Goal: Task Accomplishment & Management: Manage account settings

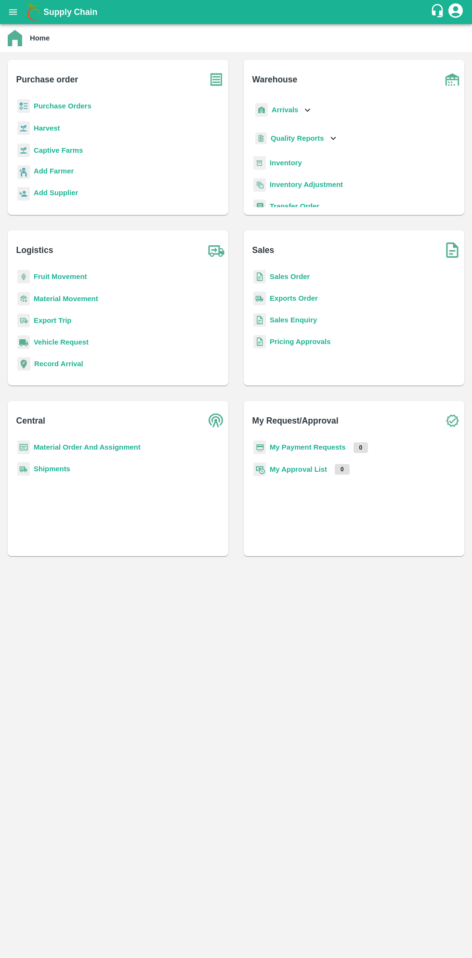
click at [23, 16] on button "open drawer" at bounding box center [13, 12] width 22 height 22
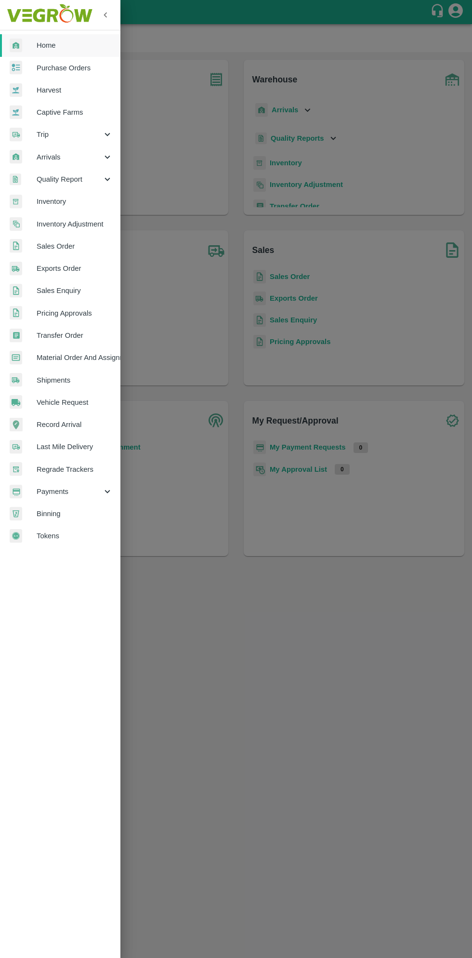
click at [88, 358] on span "Material Order And Assignment" at bounding box center [75, 357] width 76 height 11
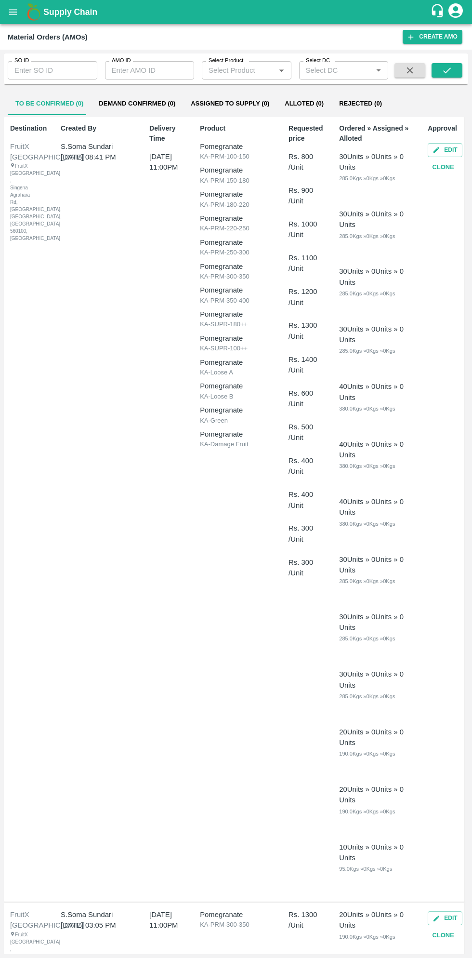
click at [154, 69] on input "AMO ID" at bounding box center [150, 70] width 90 height 18
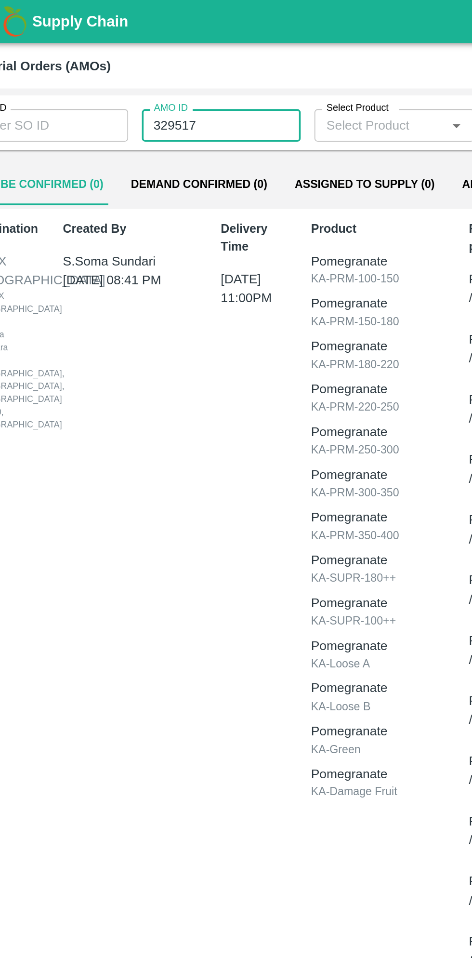
type input "329517"
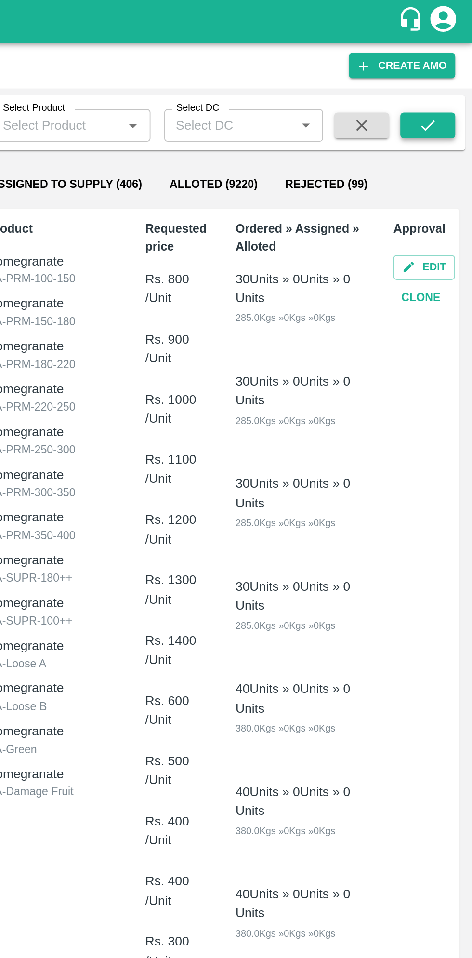
click at [453, 71] on button "submit" at bounding box center [447, 70] width 31 height 14
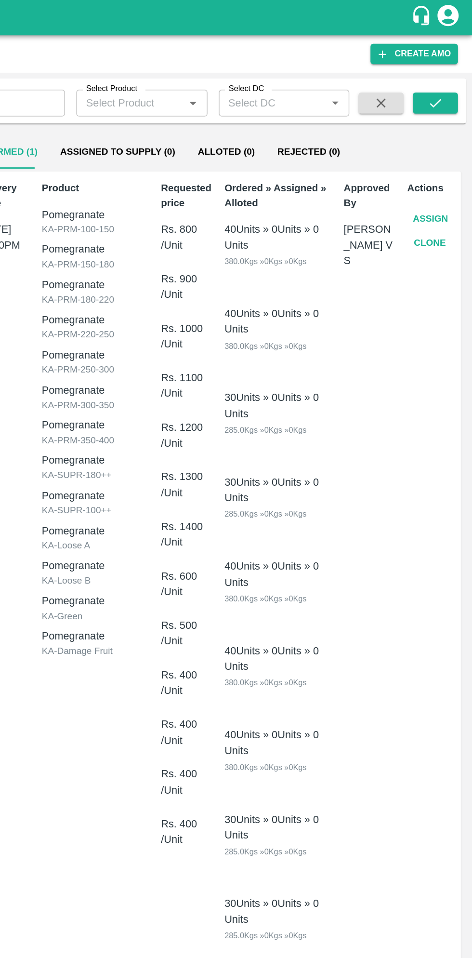
click at [445, 149] on button "Assign" at bounding box center [444, 149] width 32 height 17
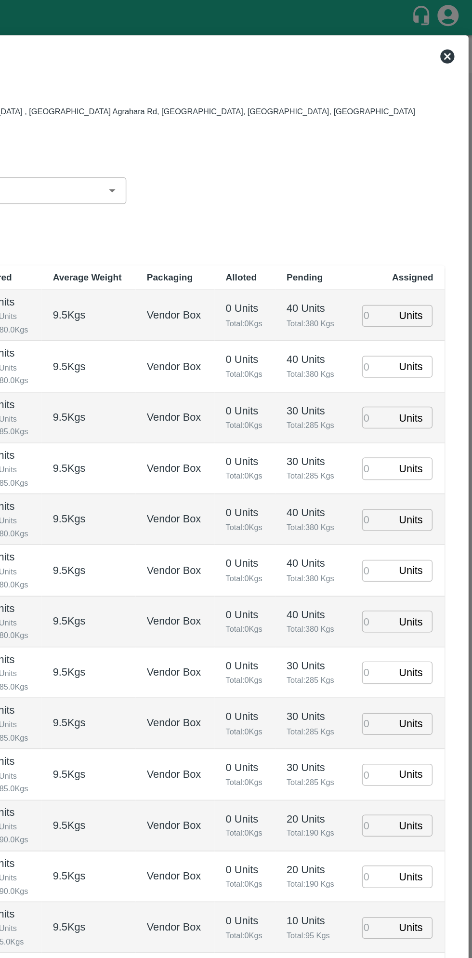
type input "29/09/2025 11:00 PM"
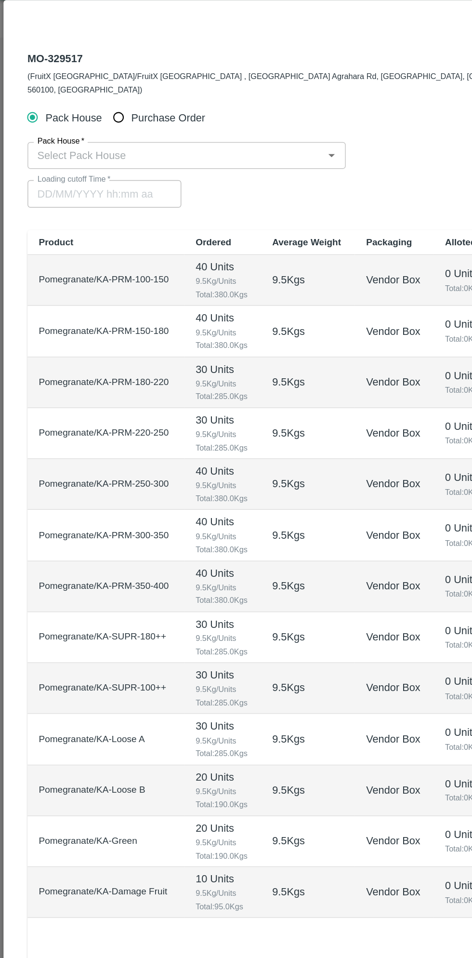
click at [86, 99] on input "Purchase Order" at bounding box center [81, 104] width 18 height 18
radio input "true"
click at [145, 124] on input "PO   *" at bounding box center [224, 130] width 405 height 13
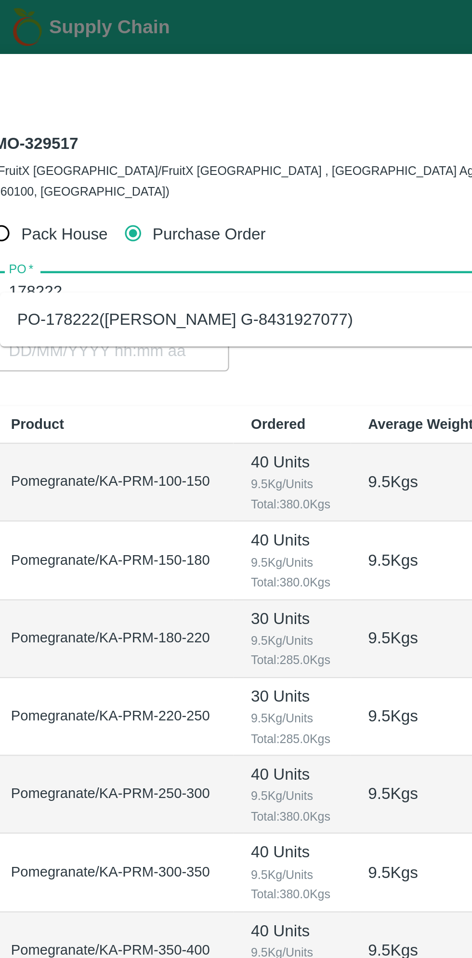
click at [155, 144] on div "PO-178222(Thippeswamy G-8431927077)" at bounding box center [104, 142] width 150 height 11
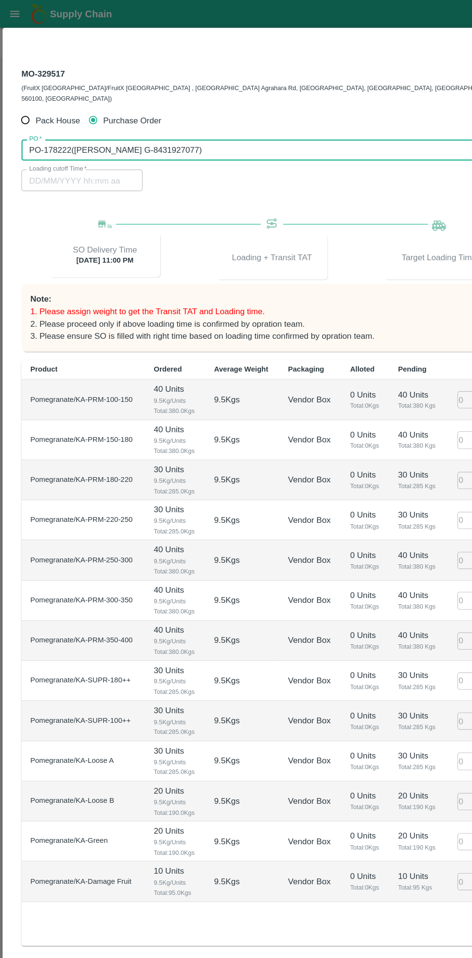
type input "PO-178222(Thippeswamy G-8431927077)"
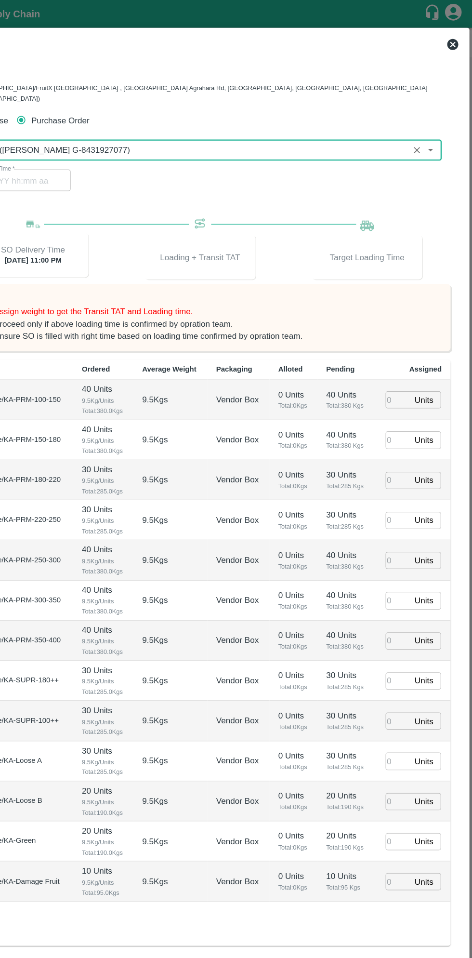
click at [406, 339] on input "number" at bounding box center [407, 346] width 21 height 15
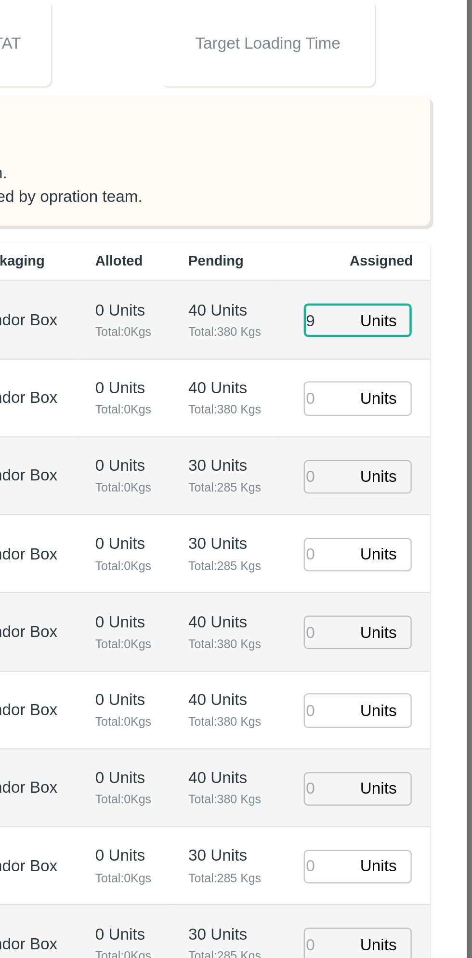
type input "9"
type input "29/09/2025 03:22 PM"
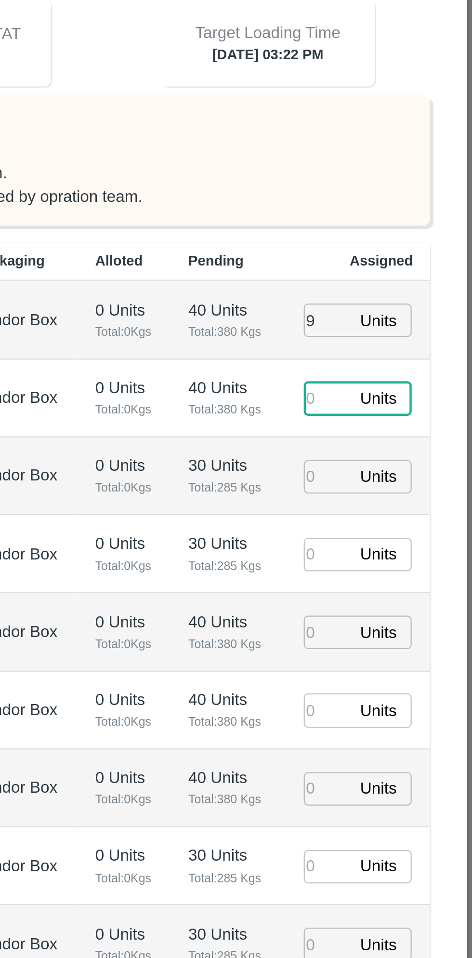
click at [413, 339] on input "9" at bounding box center [407, 346] width 21 height 15
type input "93"
type input "80"
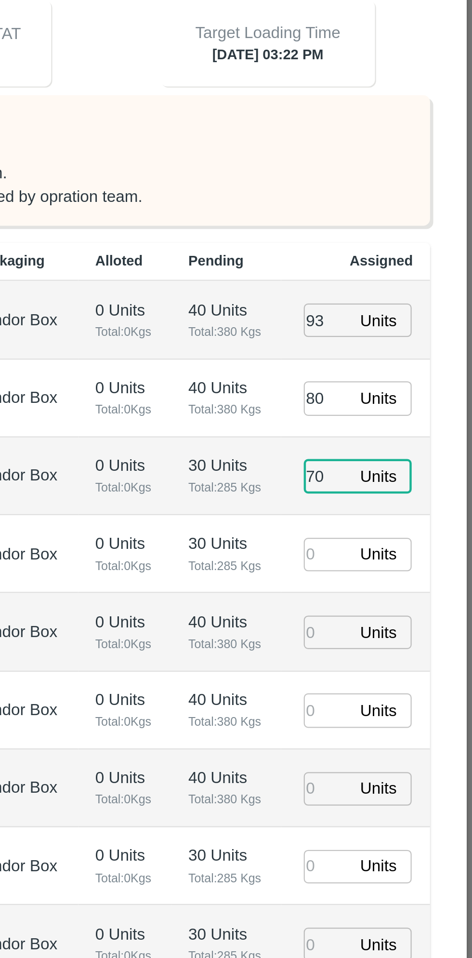
type input "70"
type input "29/09/2025 01:22 PM"
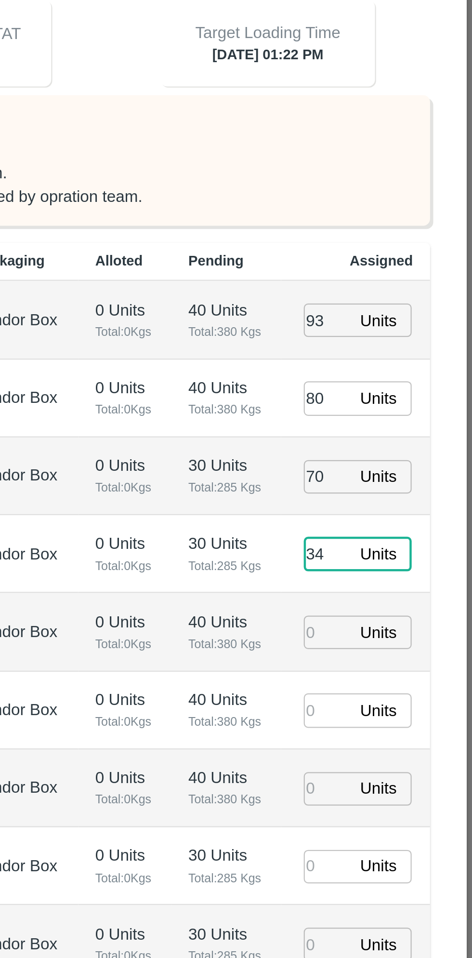
type input "34"
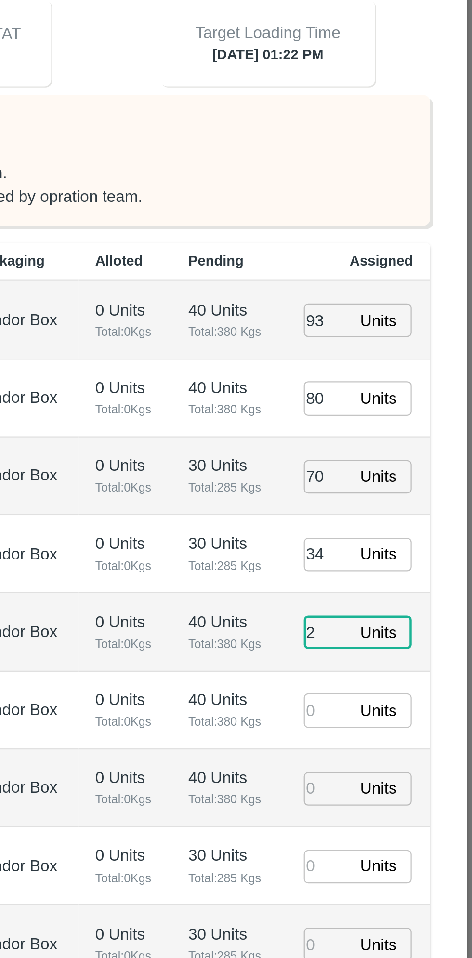
type input "24"
type input "29/09/2025 02:22 PM"
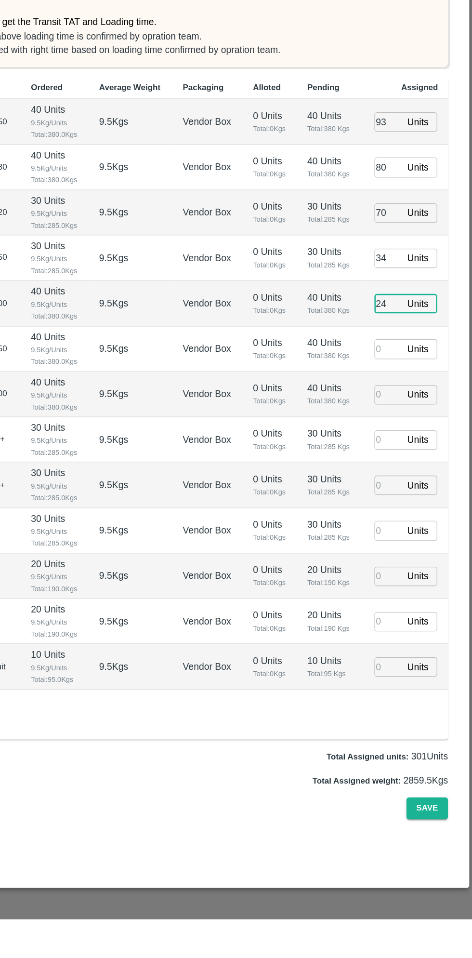
type input "24"
click at [404, 583] on input "number" at bounding box center [407, 590] width 21 height 15
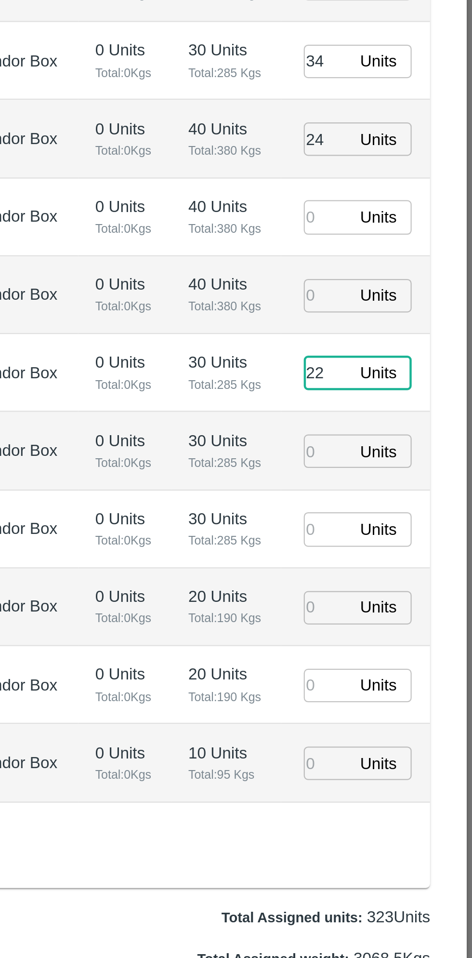
type input "22"
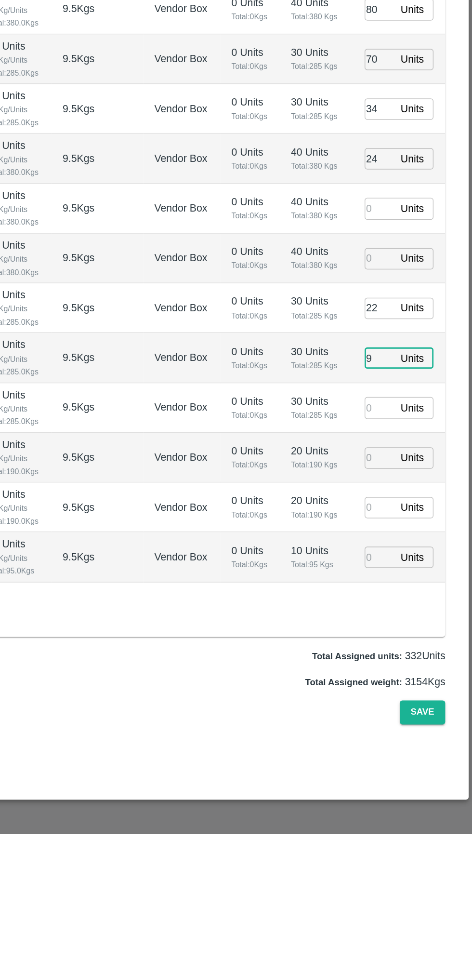
type input "9"
click at [406, 652] on input "number" at bounding box center [407, 659] width 21 height 15
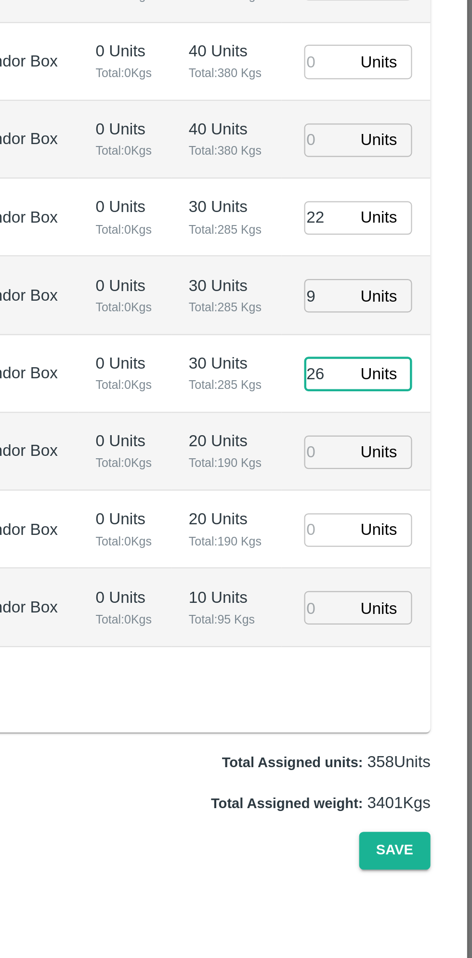
type input "26"
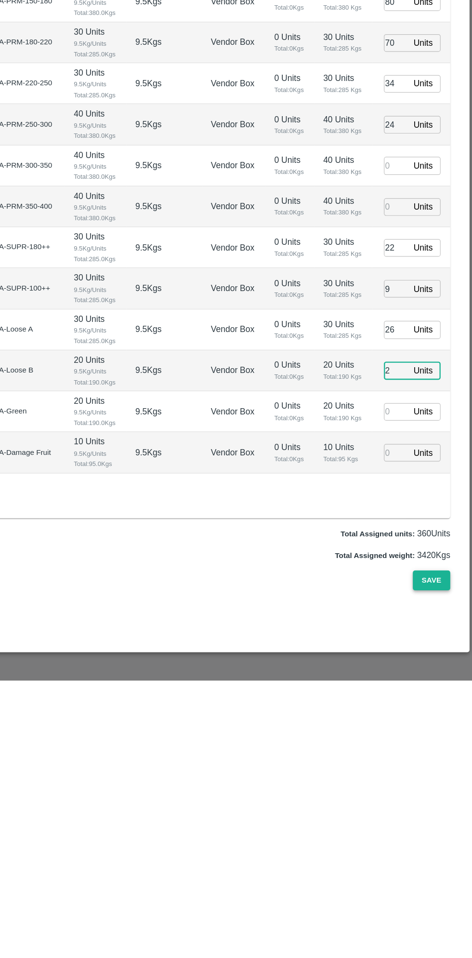
type input "2"
click at [448, 864] on button "Save" at bounding box center [438, 872] width 32 height 17
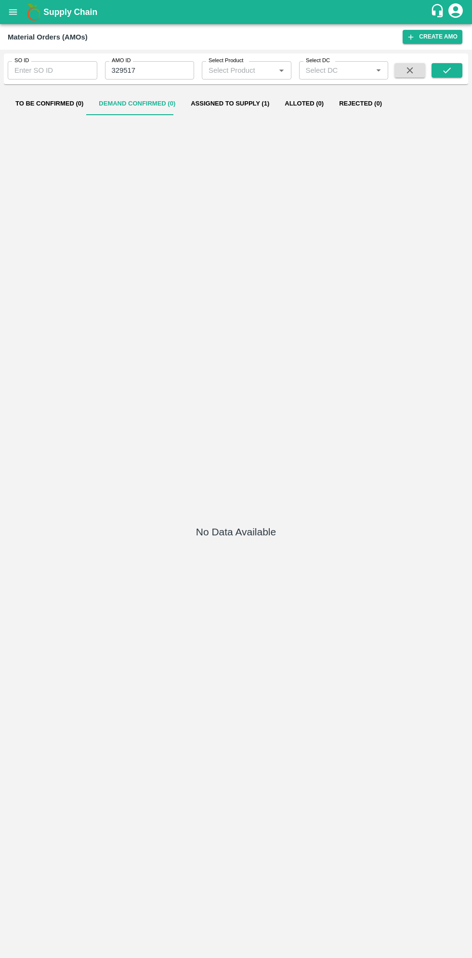
click at [20, 14] on button "open drawer" at bounding box center [13, 12] width 22 height 22
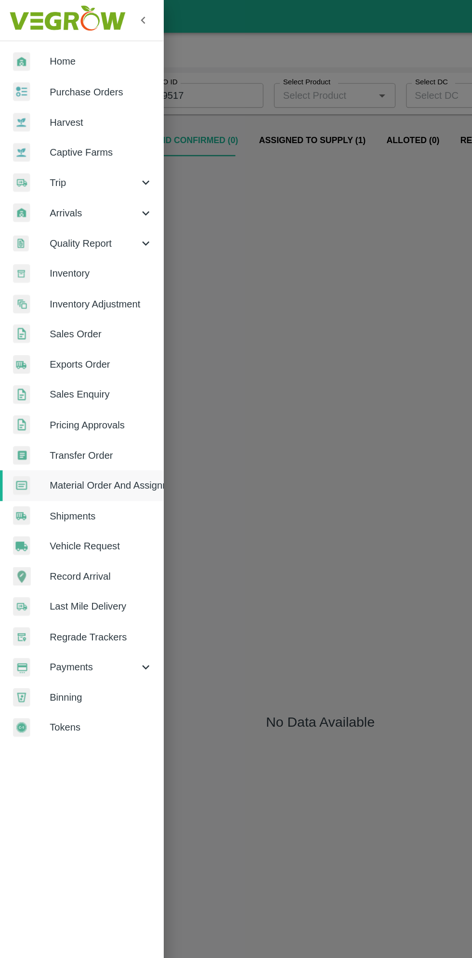
click at [70, 67] on span "Purchase Orders" at bounding box center [75, 68] width 76 height 11
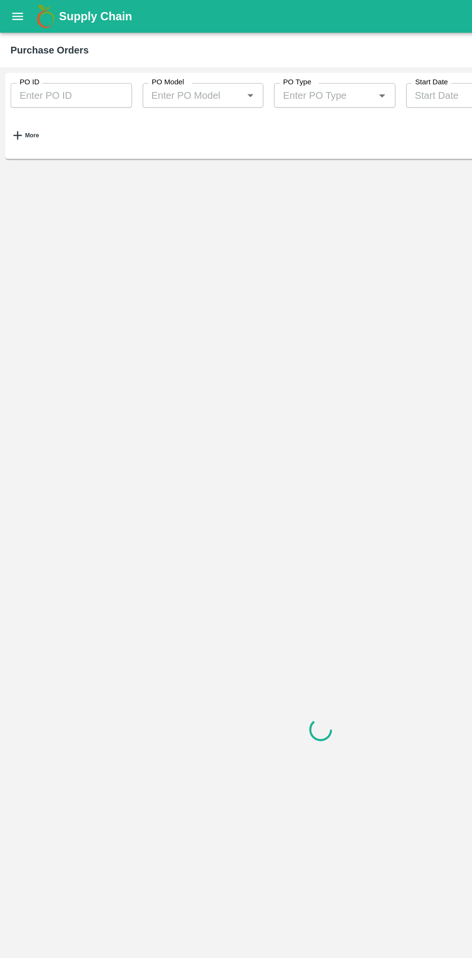
click at [37, 111] on div "PO ID PO ID PO Model PO Model   * PO Type PO Type   * Start Date Start Date More" at bounding box center [236, 86] width 464 height 67
click at [29, 102] on button "More" at bounding box center [18, 99] width 21 height 25
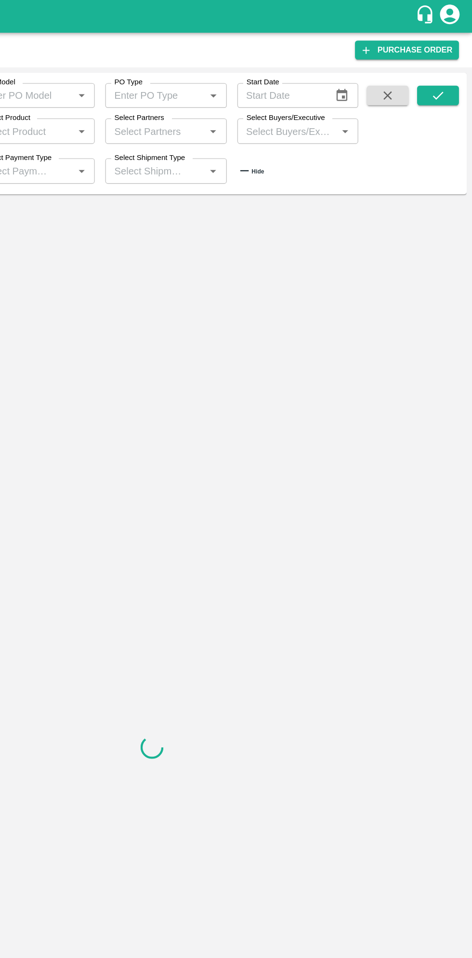
click at [341, 97] on input "Select Buyers/Executive" at bounding box center [336, 96] width 68 height 13
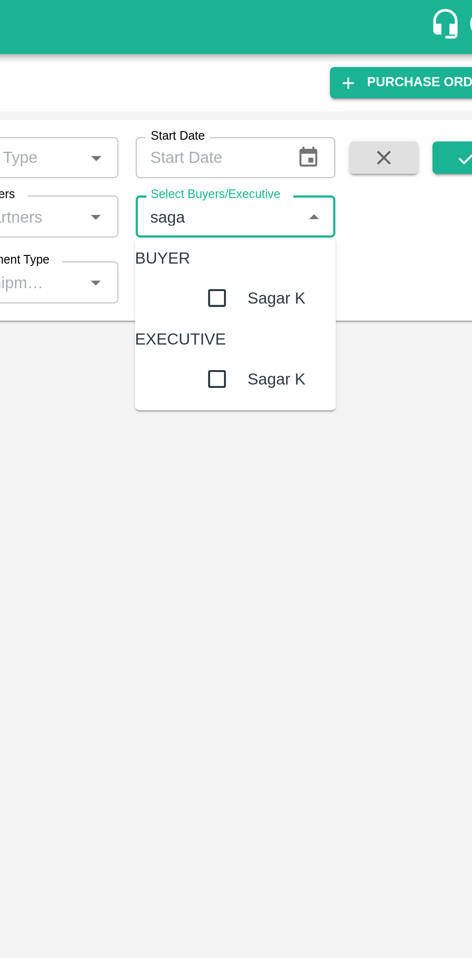
type input "sagar"
click at [326, 143] on input "checkbox" at bounding box center [335, 132] width 19 height 19
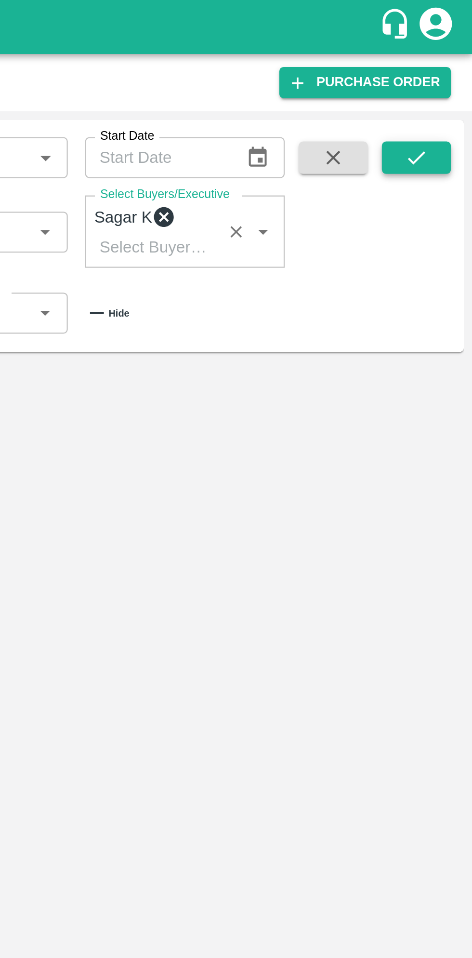
click at [453, 75] on button "submit" at bounding box center [447, 70] width 31 height 14
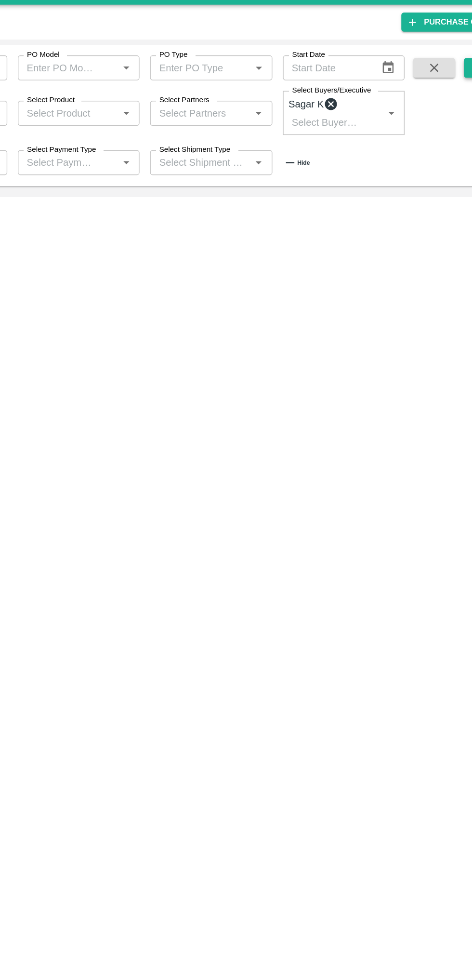
scroll to position [0, 0]
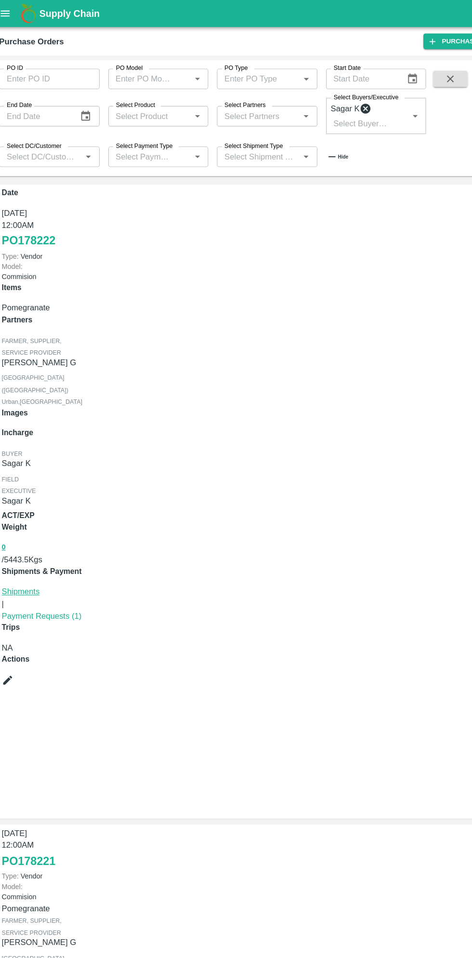
click at [44, 523] on link "Shipments" at bounding box center [27, 527] width 34 height 8
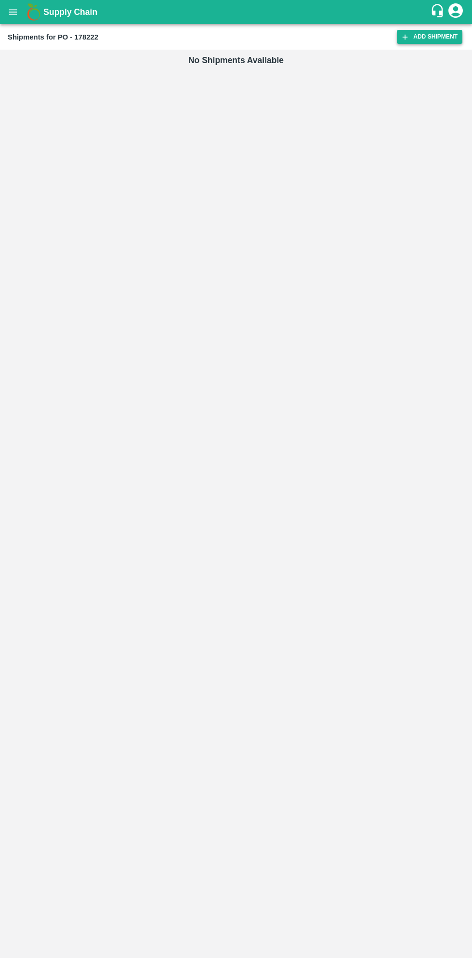
click at [431, 37] on link "Add Shipment" at bounding box center [430, 37] width 66 height 14
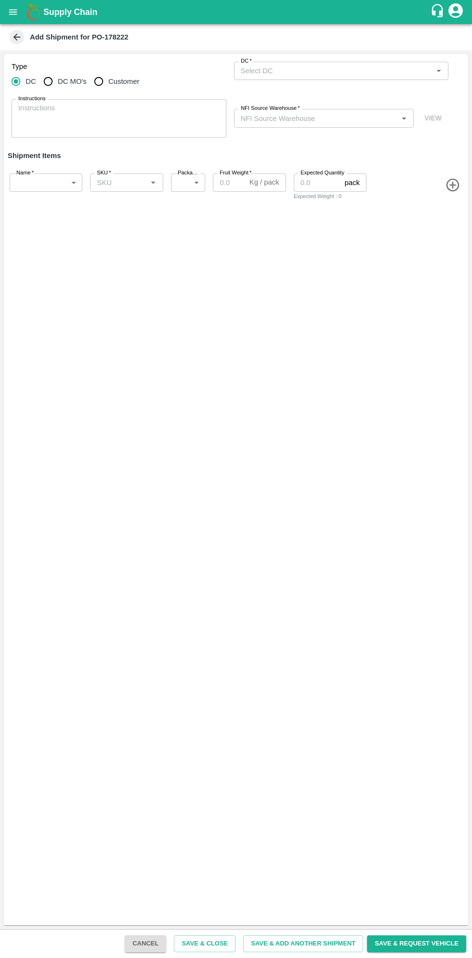
click at [52, 79] on input "DC MO's" at bounding box center [48, 81] width 19 height 19
radio input "true"
click at [352, 70] on input "DC (Material Orders)   *" at bounding box center [333, 71] width 193 height 13
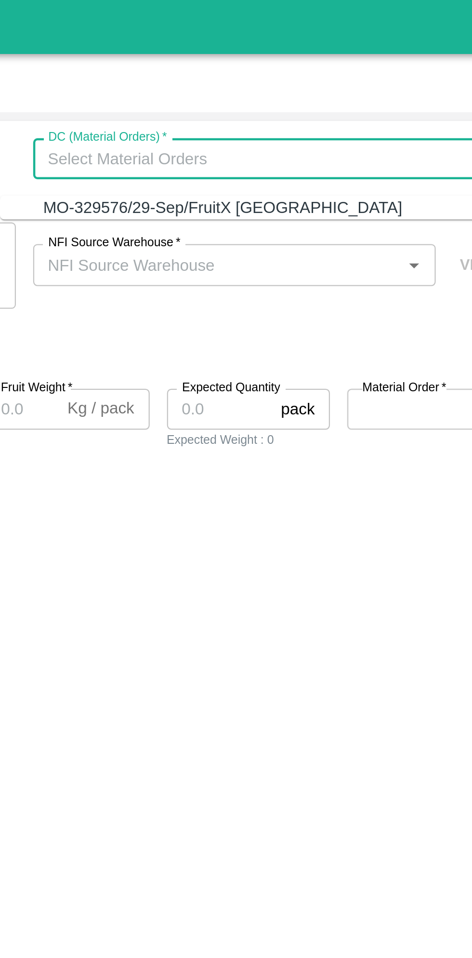
click at [353, 91] on div "MO-329576/29-Sep/FruitX [GEOGRAPHIC_DATA]" at bounding box center [336, 92] width 196 height 11
type input "MO-329576/29-Sep/FruitX [GEOGRAPHIC_DATA]"
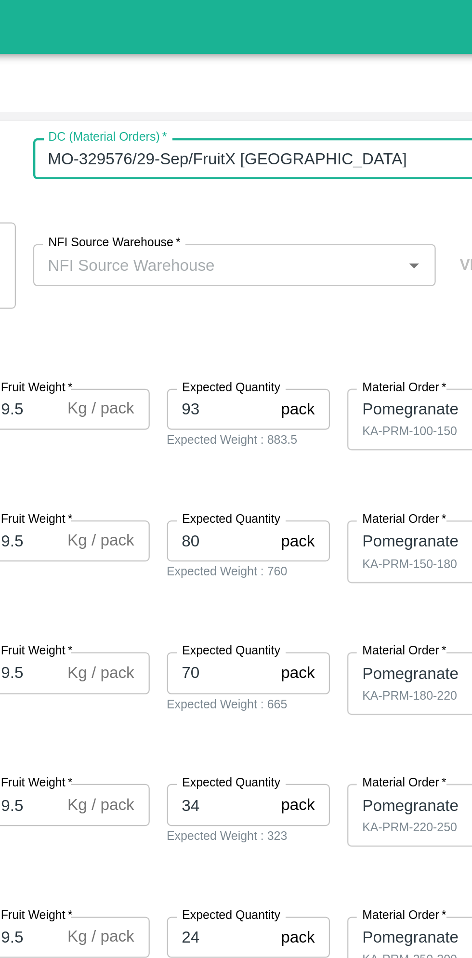
click at [339, 121] on input "NFI Source Warehouse   *" at bounding box center [316, 118] width 159 height 13
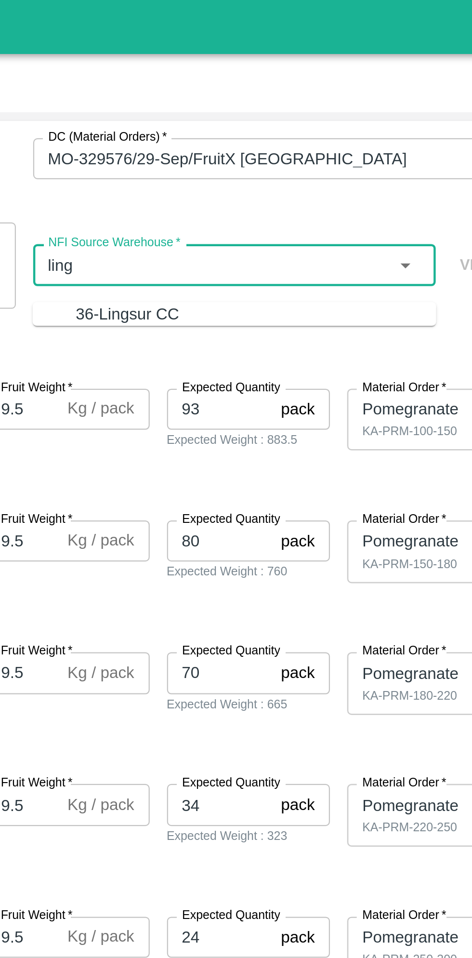
click at [360, 139] on div "36-Lingsur CC" at bounding box center [333, 140] width 161 height 11
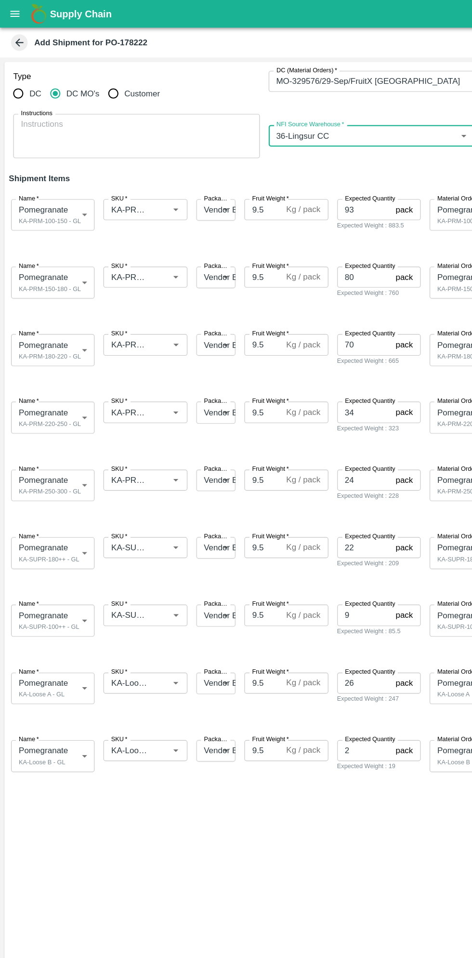
type input "36-Lingsur CC"
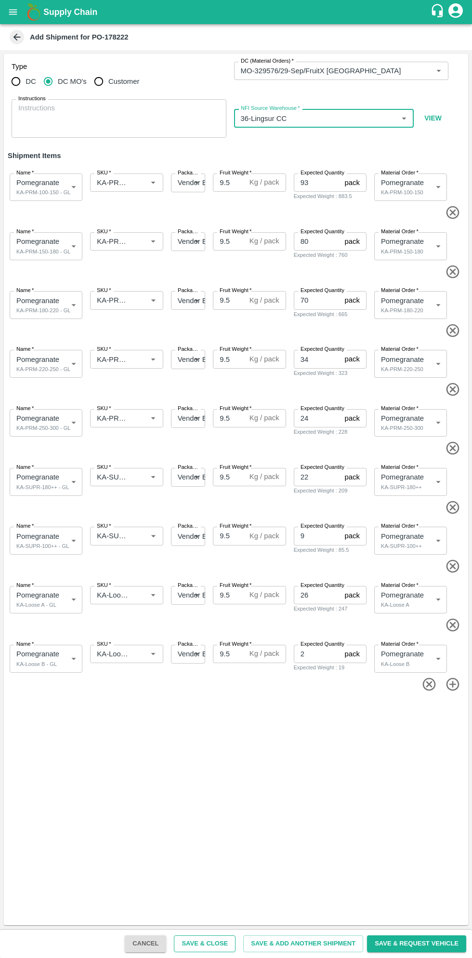
click at [224, 943] on button "Save & Close" at bounding box center [205, 943] width 62 height 17
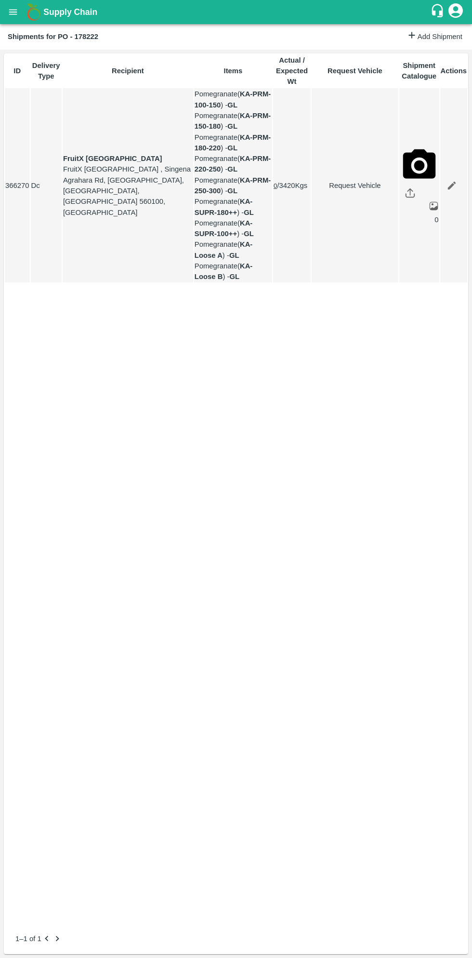
click at [19, 14] on button "open drawer" at bounding box center [13, 12] width 22 height 22
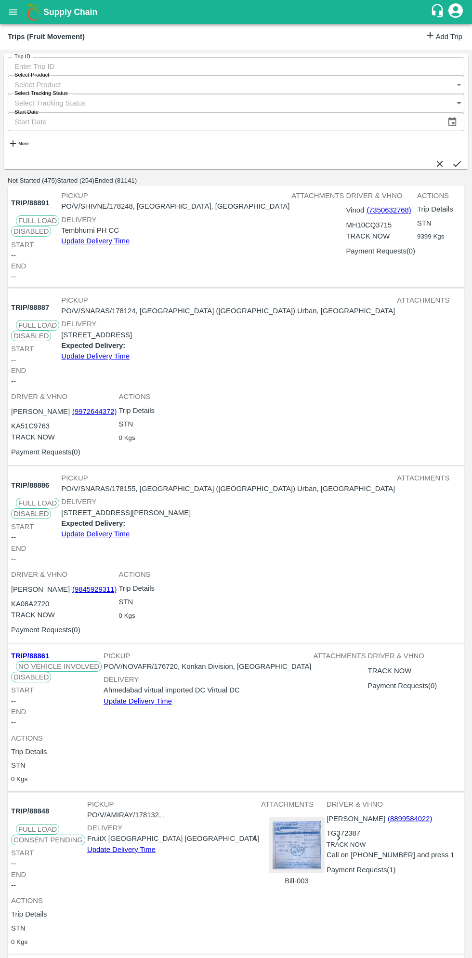
click at [435, 40] on link "Add Trip" at bounding box center [444, 37] width 38 height 14
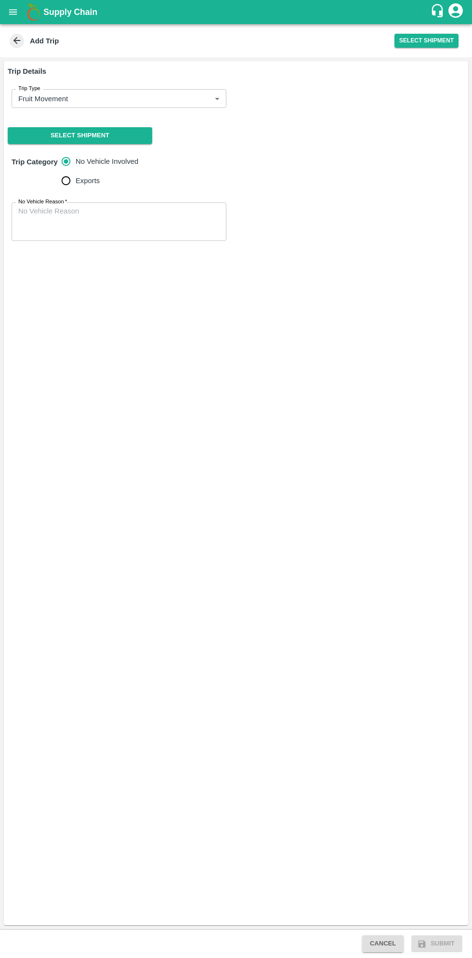
click at [169, 98] on body "Supply Chain Add Trip Select Shipment Trip Details Trip Type Fruit Movement 1 T…" at bounding box center [236, 479] width 472 height 958
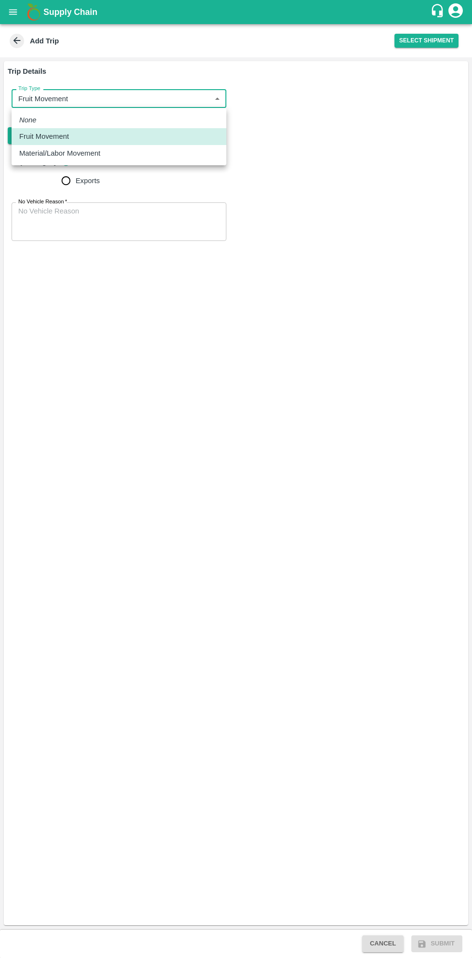
click at [145, 297] on div at bounding box center [236, 479] width 472 height 958
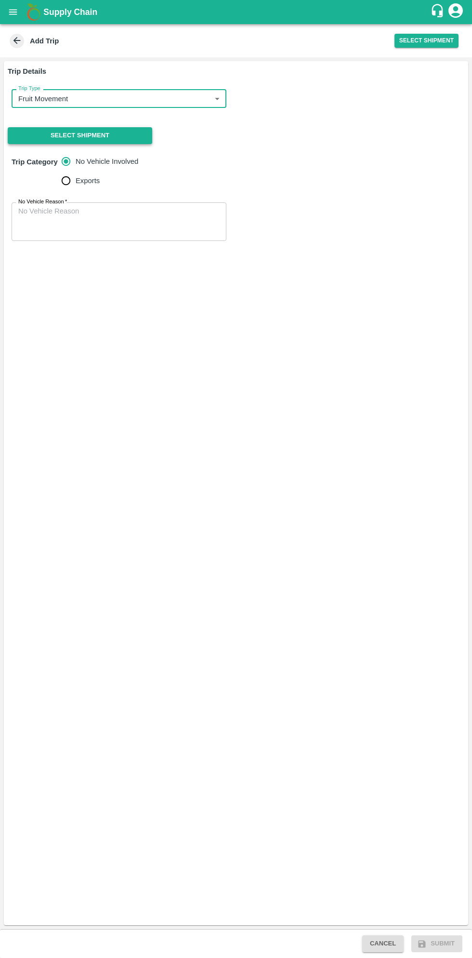
click at [108, 130] on button "Select Shipment" at bounding box center [80, 135] width 145 height 17
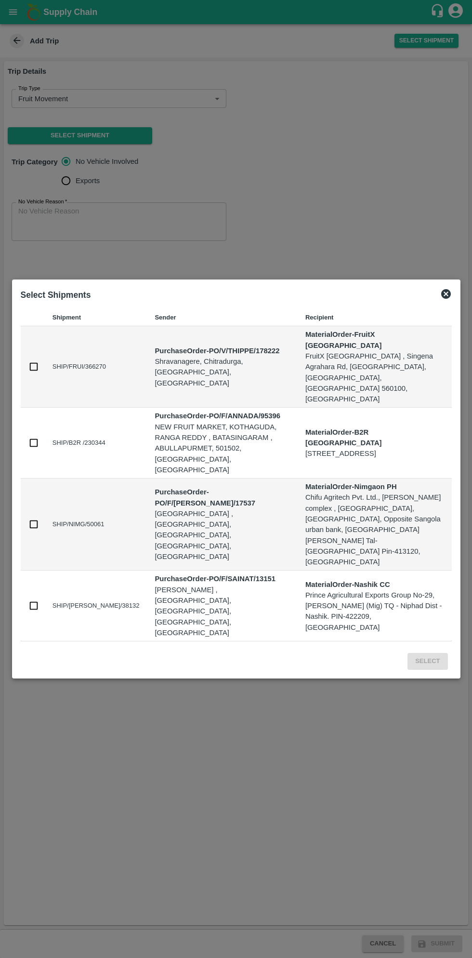
click at [36, 372] on input "checkbox" at bounding box center [33, 366] width 11 height 11
checkbox input "true"
click at [429, 653] on button "Select" at bounding box center [428, 661] width 40 height 17
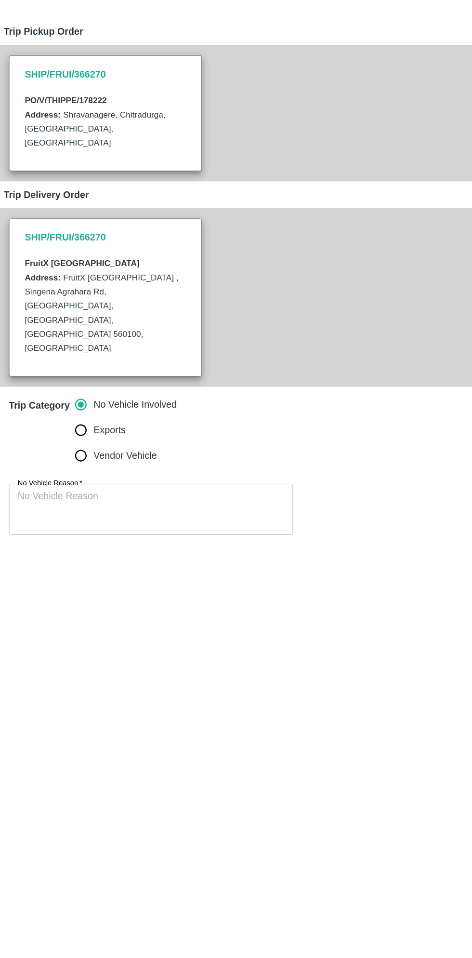
click at [66, 444] on input "Vendor Vehicle" at bounding box center [65, 453] width 19 height 19
radio input "true"
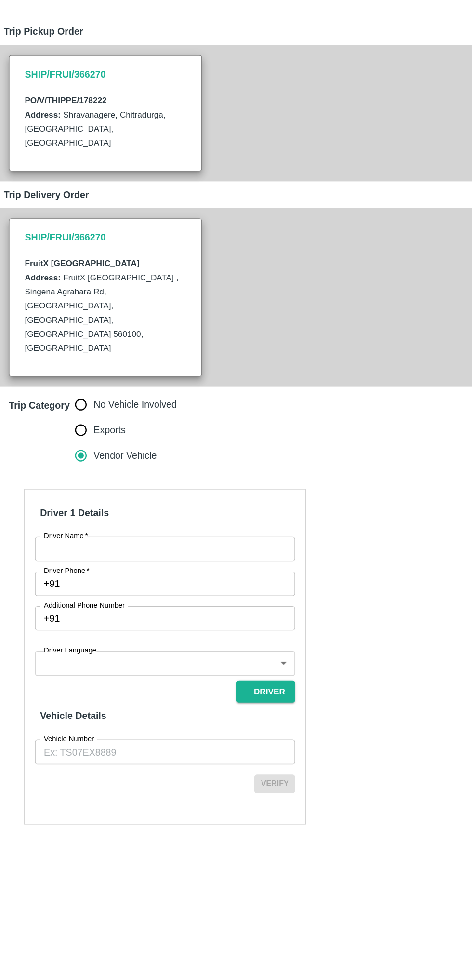
click at [136, 515] on input "Driver Name   *" at bounding box center [129, 524] width 197 height 18
type input "I"
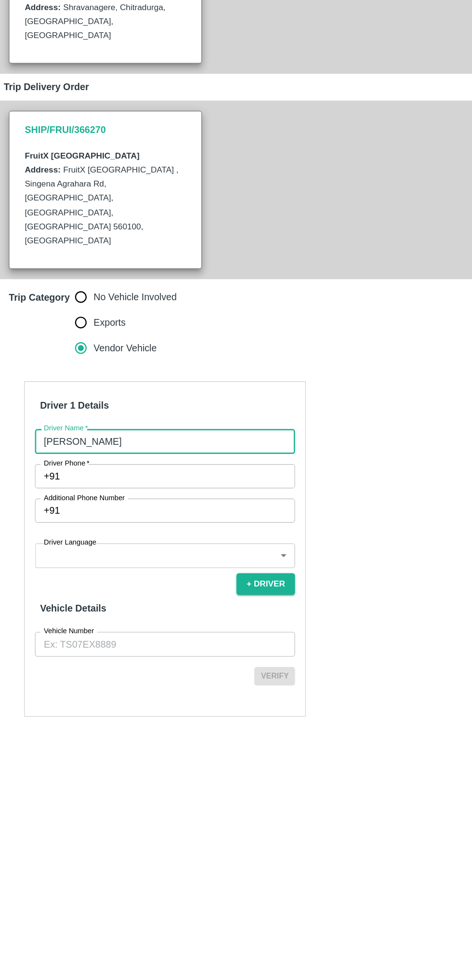
type input "Karthik"
click at [143, 542] on input "Driver Phone   *" at bounding box center [141, 551] width 174 height 18
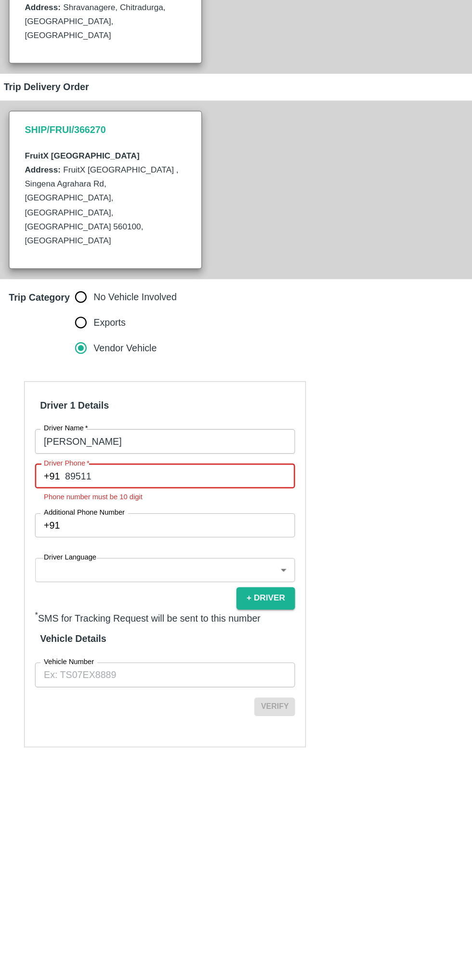
type input "8951107813"
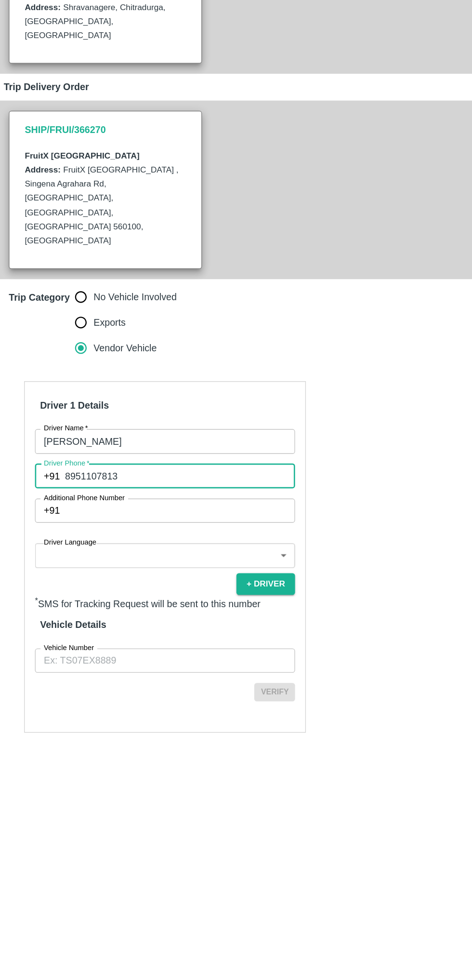
click at [135, 569] on body "Supply Chain Add Trip Select Shipment Trip Details Trip Type Fruit Movement 1 T…" at bounding box center [236, 479] width 472 height 958
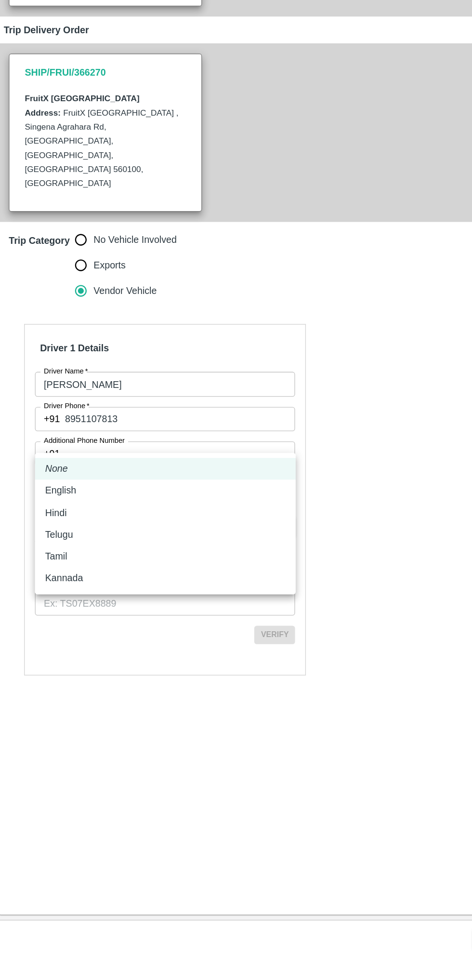
click at [68, 676] on li "Kannada" at bounding box center [129, 670] width 197 height 16
type input "ka"
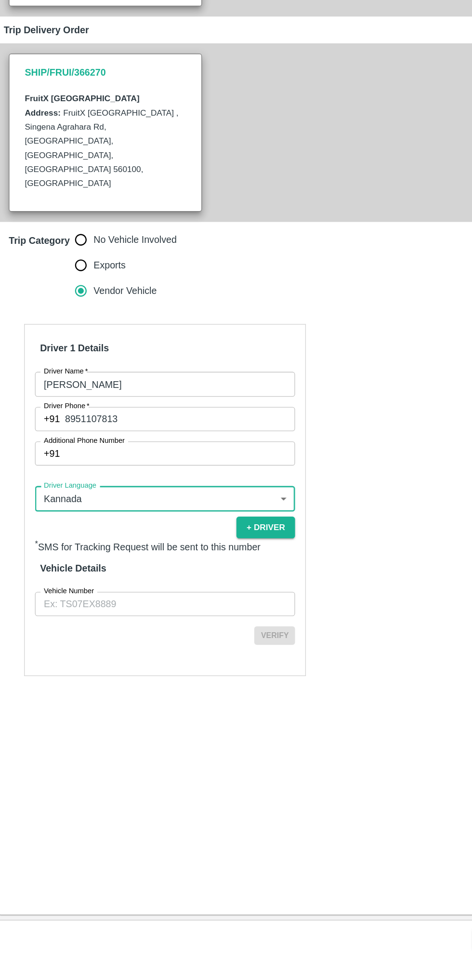
click at [130, 681] on input "Vehicle Number" at bounding box center [129, 690] width 197 height 18
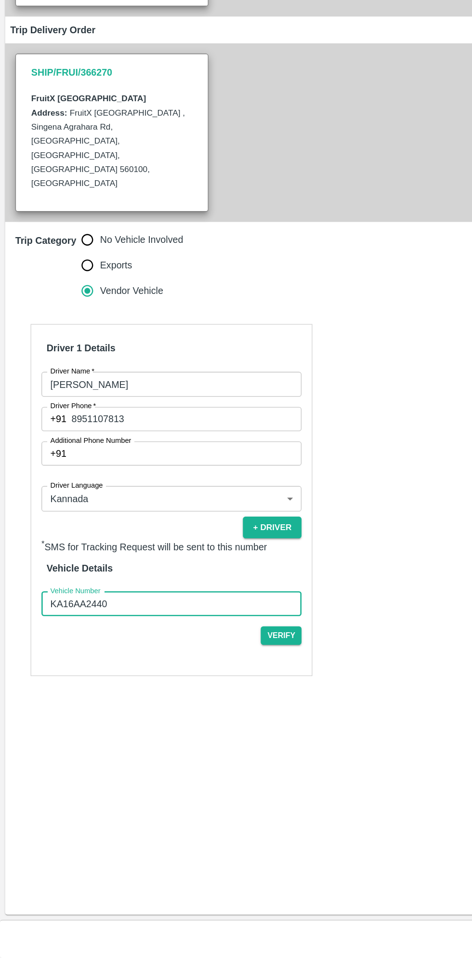
click at [153, 681] on input "KA16AA2440" at bounding box center [129, 690] width 197 height 18
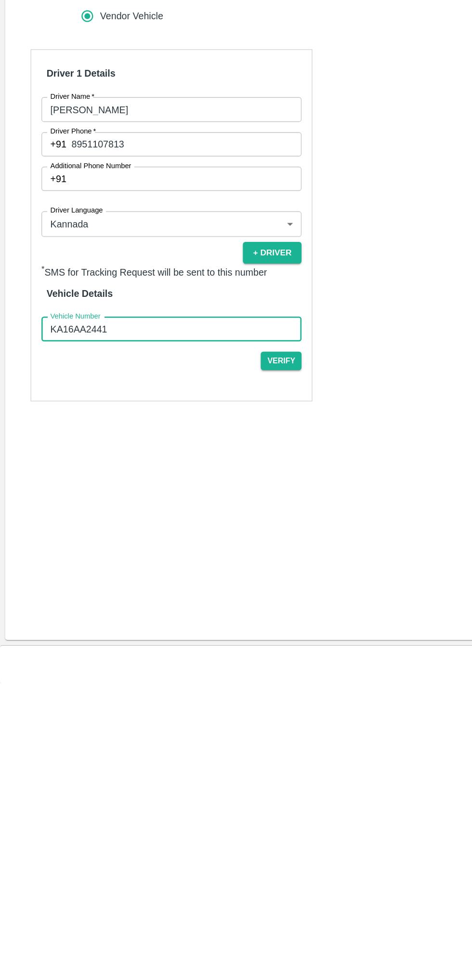
type input "KA16AA2441"
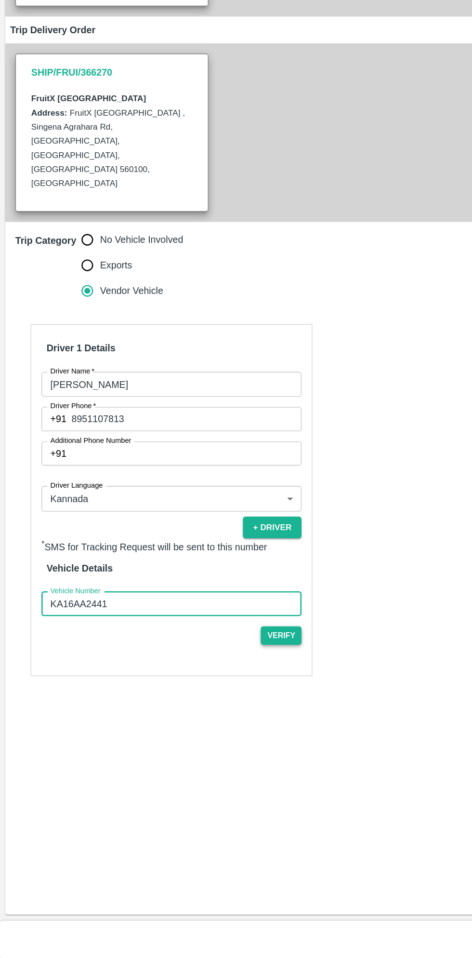
click at [218, 707] on button "Verify" at bounding box center [212, 714] width 31 height 14
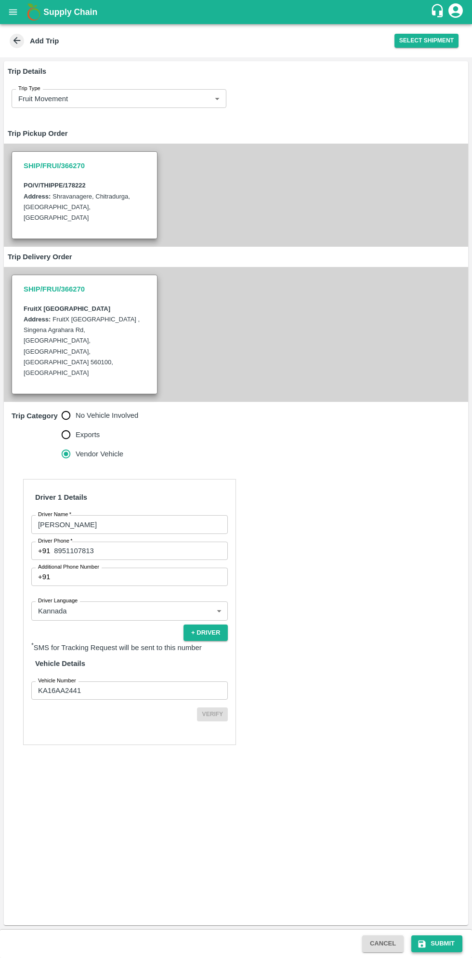
click at [443, 943] on button "Submit" at bounding box center [436, 943] width 51 height 17
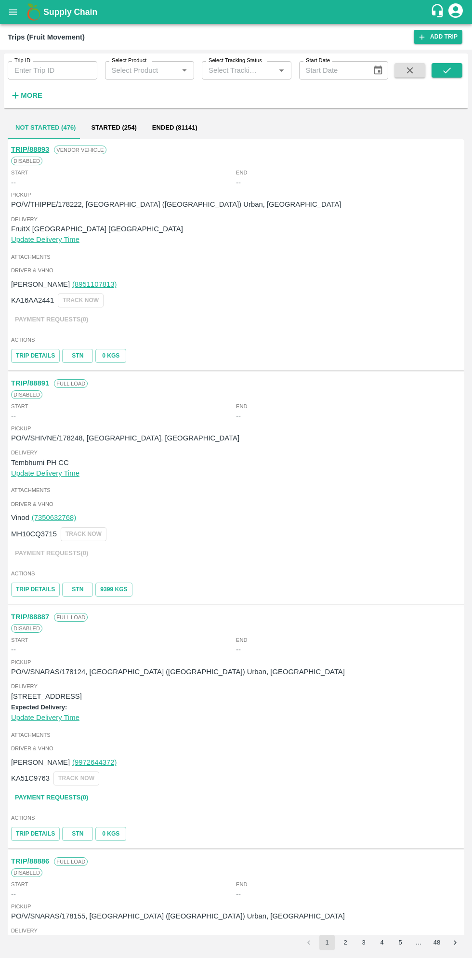
click at [13, 12] on icon "open drawer" at bounding box center [13, 11] width 8 height 5
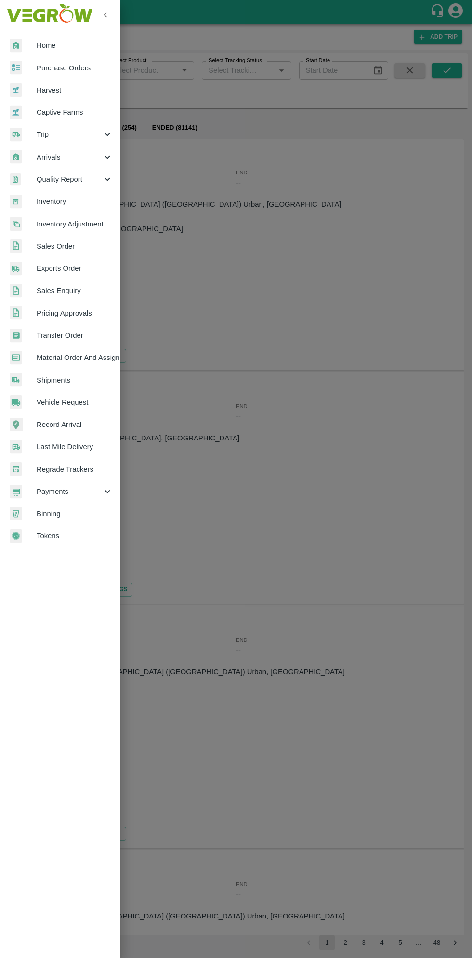
click at [81, 65] on span "Purchase Orders" at bounding box center [75, 68] width 76 height 11
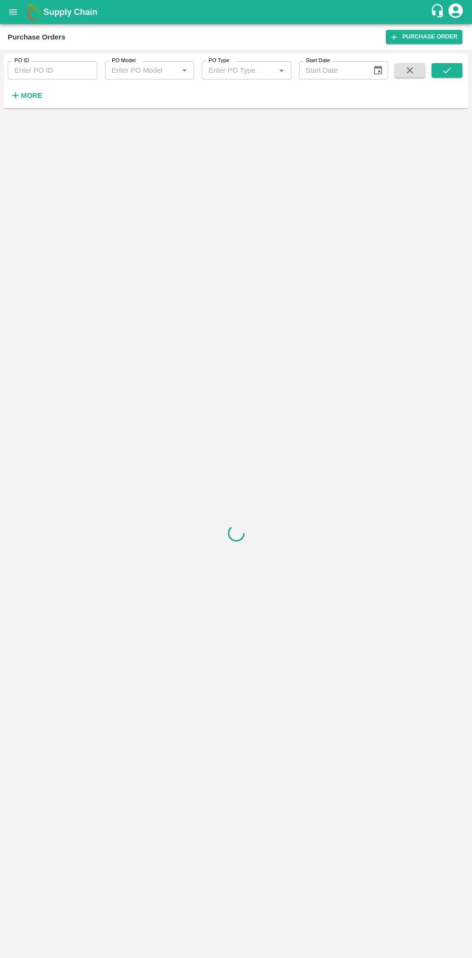
click at [37, 98] on strong "More" at bounding box center [32, 96] width 22 height 8
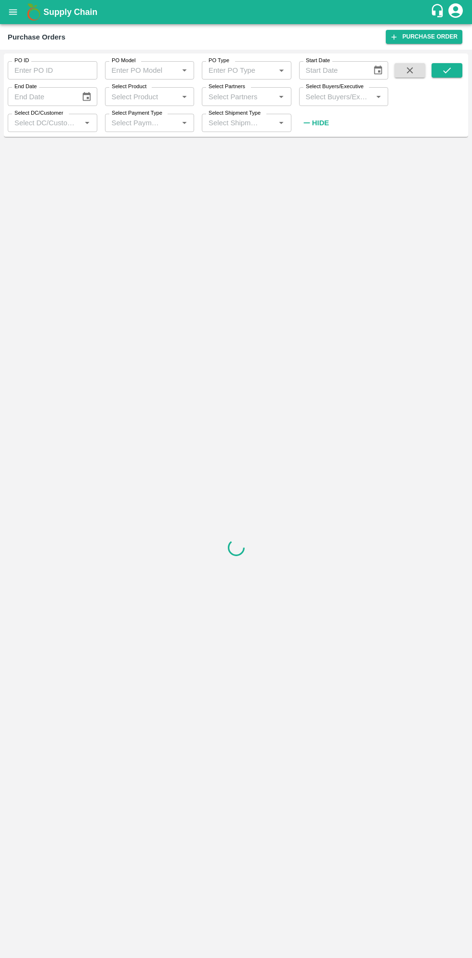
click at [354, 96] on input "Select Buyers/Executive" at bounding box center [336, 96] width 68 height 13
type input "saga"
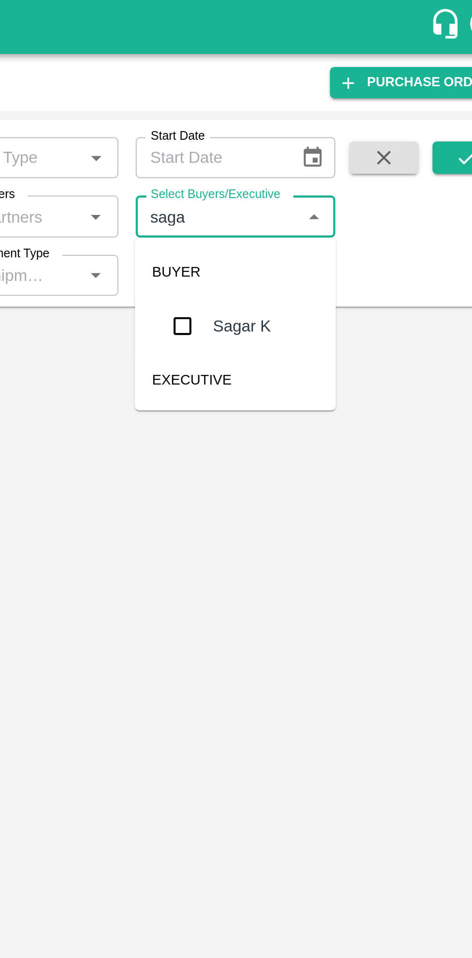
click at [313, 152] on input "checkbox" at bounding box center [319, 145] width 19 height 19
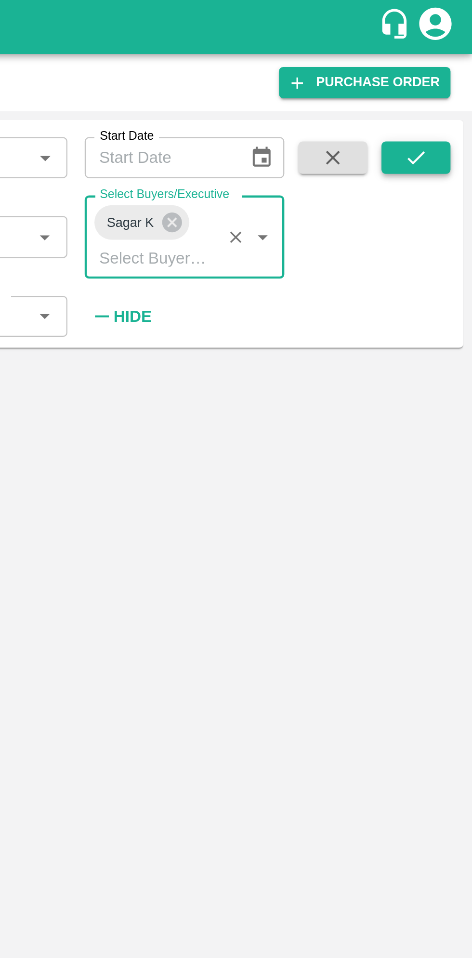
click at [455, 76] on button "submit" at bounding box center [447, 70] width 31 height 14
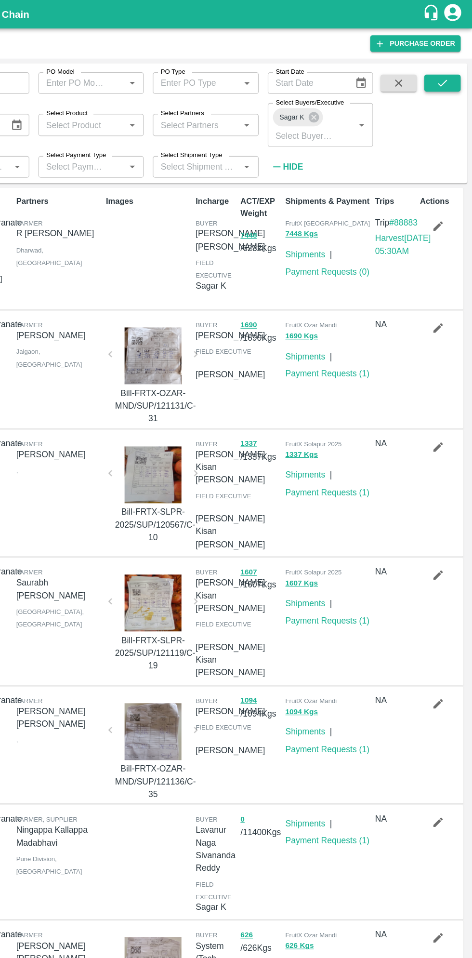
scroll to position [0, 0]
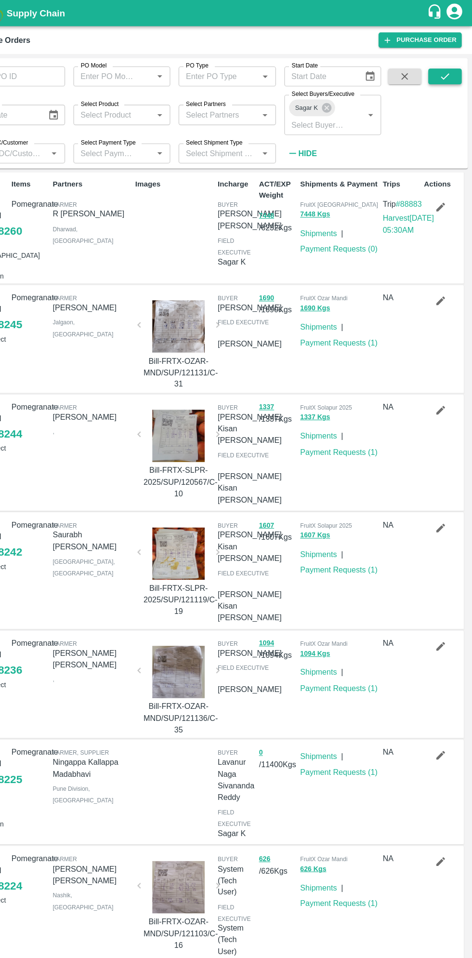
click at [444, 72] on icon "submit" at bounding box center [447, 70] width 11 height 11
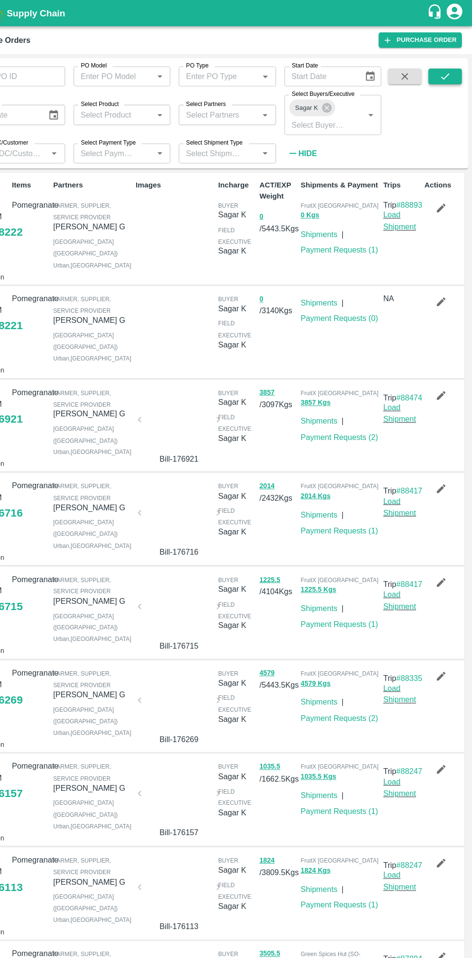
scroll to position [0, 0]
click at [407, 212] on link "Load Shipment" at bounding box center [405, 203] width 30 height 18
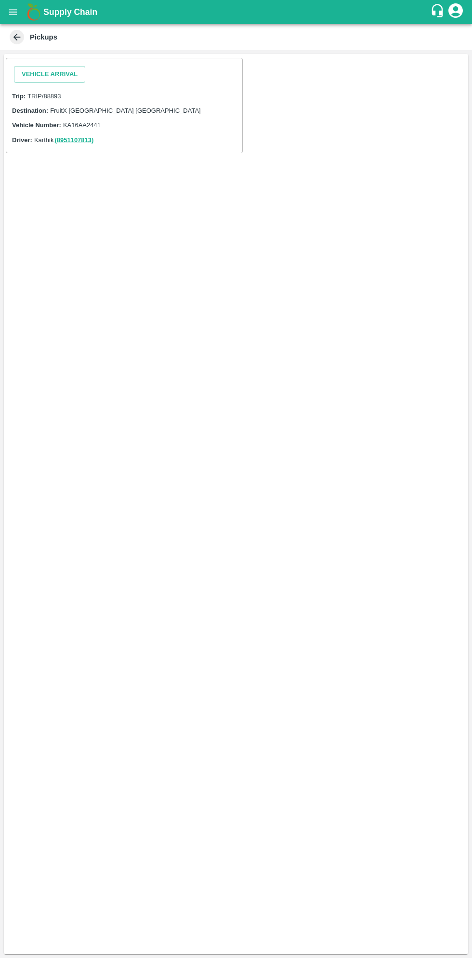
click at [212, 516] on div "Vehicle Arrival Trip: TRIP/88893 Destination: FruitX [GEOGRAPHIC_DATA] [GEOGRAP…" at bounding box center [236, 504] width 464 height 900
click at [291, 525] on div "Vehicle Arrival Trip: TRIP/88893 Destination: FruitX [GEOGRAPHIC_DATA] [GEOGRAP…" at bounding box center [236, 504] width 464 height 900
click at [271, 526] on div "Vehicle Arrival Trip: TRIP/88893 Destination: FruitX Bangalore DC Vehicle Numbe…" at bounding box center [236, 504] width 464 height 900
click at [281, 523] on div "Vehicle Arrival Trip: TRIP/88893 Destination: FruitX Bangalore DC Vehicle Numbe…" at bounding box center [236, 504] width 464 height 900
click at [257, 596] on div "Vehicle Arrival Trip: TRIP/88893 Destination: FruitX Bangalore DC Vehicle Numbe…" at bounding box center [236, 504] width 464 height 900
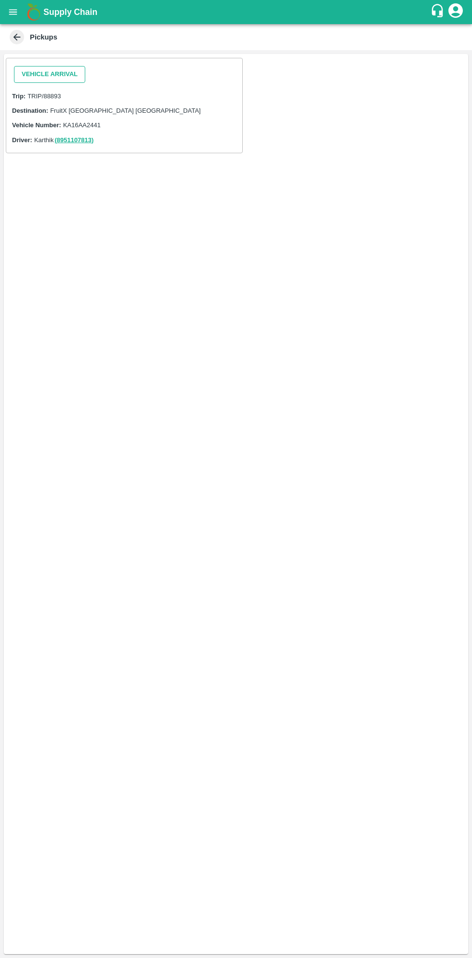
click at [66, 78] on button "Vehicle Arrival" at bounding box center [49, 74] width 71 height 17
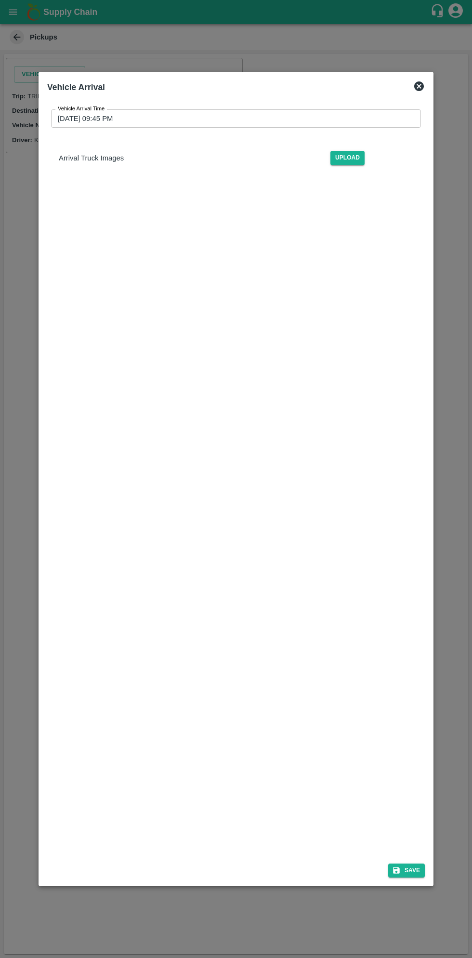
click at [293, 120] on input "24/09/2025 09:45 PM" at bounding box center [232, 118] width 363 height 18
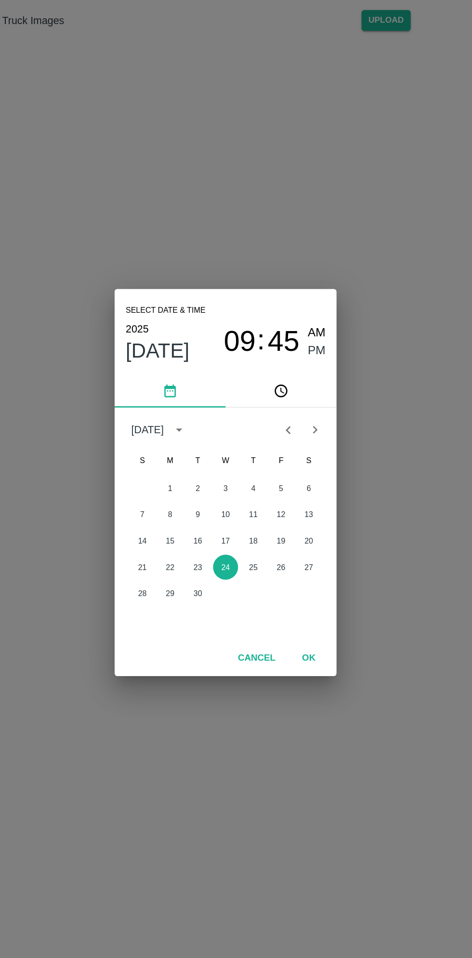
click at [302, 378] on span "AM" at bounding box center [299, 375] width 13 height 13
type input "24/09/2025 09:45 AM"
click at [301, 606] on button "OK" at bounding box center [293, 601] width 31 height 17
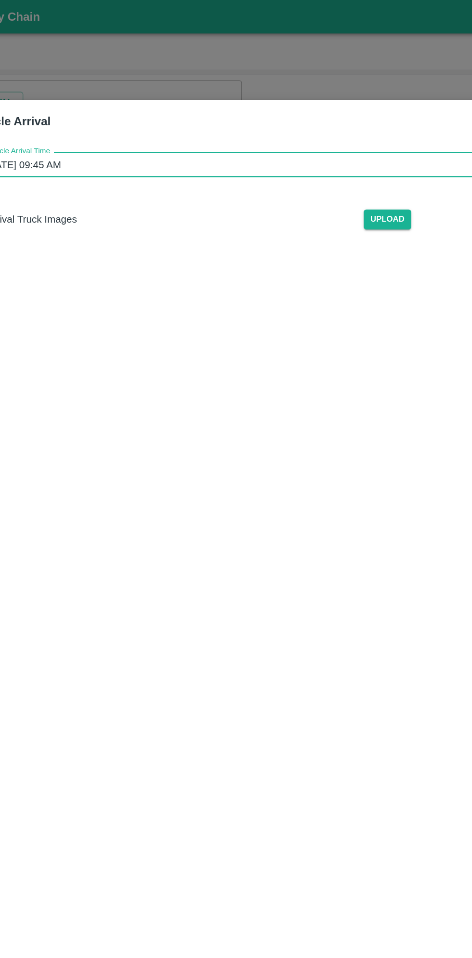
scroll to position [2, 0]
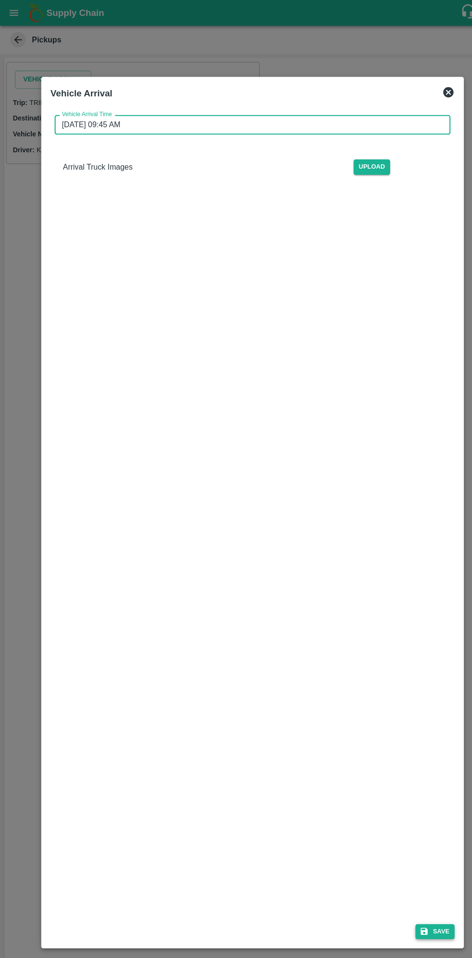
click at [399, 870] on icon "submit" at bounding box center [396, 870] width 7 height 7
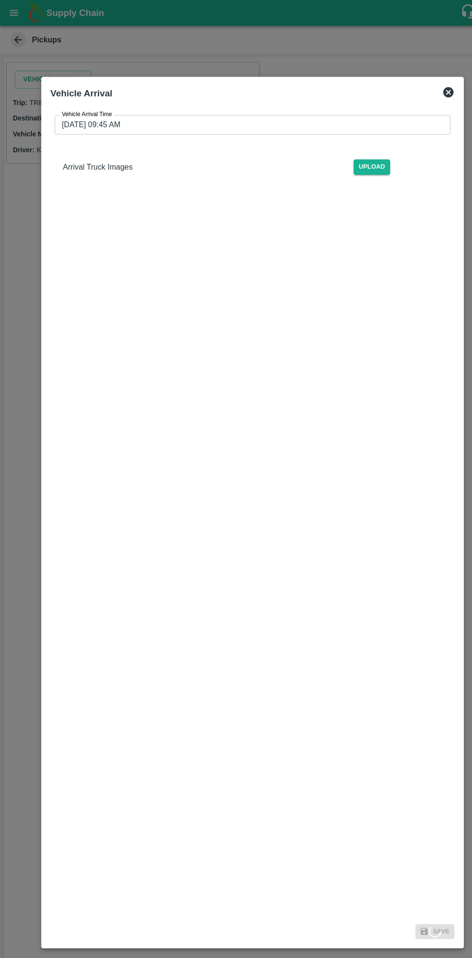
click at [85, 0] on div at bounding box center [236, 479] width 472 height 958
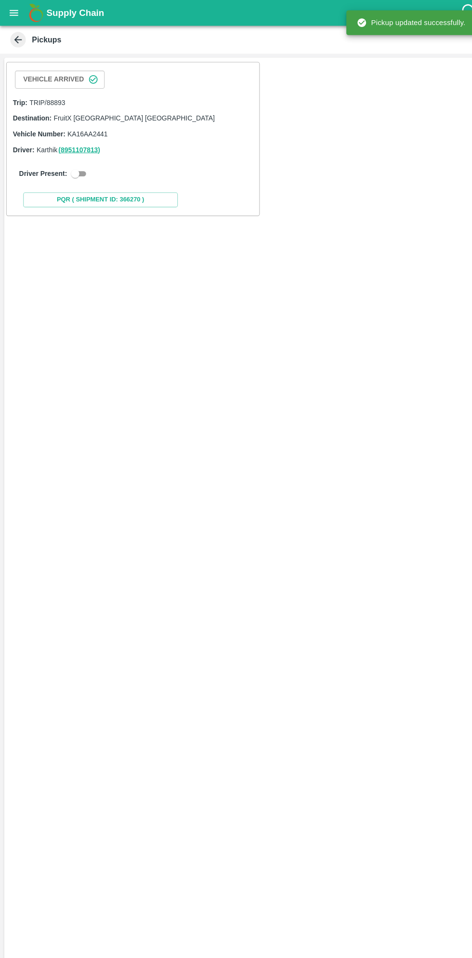
click at [74, 164] on input "checkbox" at bounding box center [70, 163] width 35 height 12
checkbox input "true"
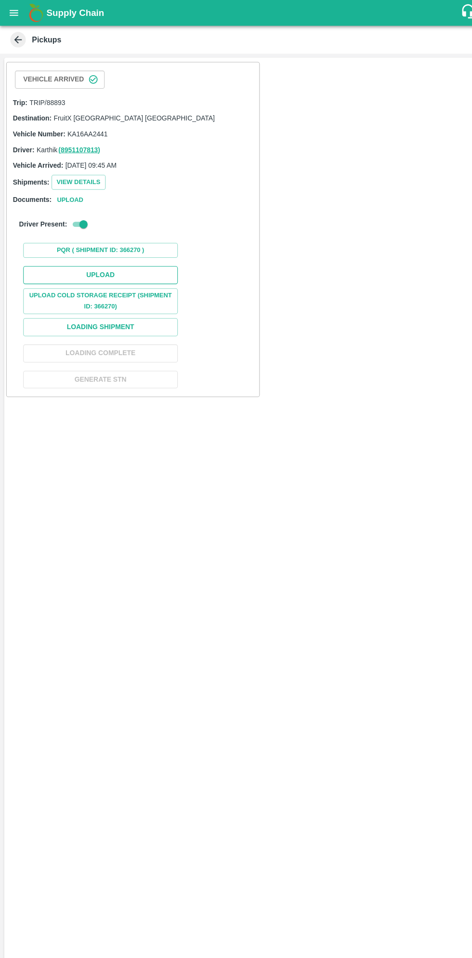
click at [133, 260] on button "Upload" at bounding box center [94, 257] width 145 height 17
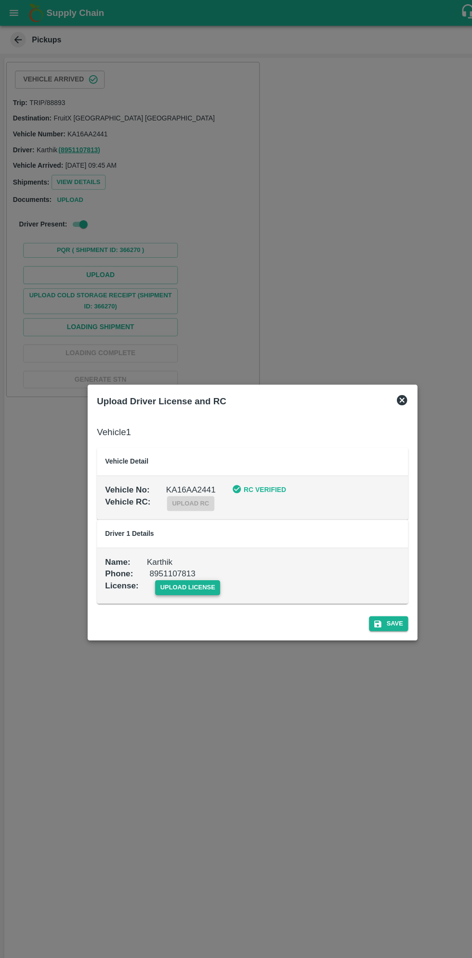
click at [187, 551] on span "upload license" at bounding box center [175, 549] width 61 height 14
click at [0, 0] on input "upload license" at bounding box center [0, 0] width 0 height 0
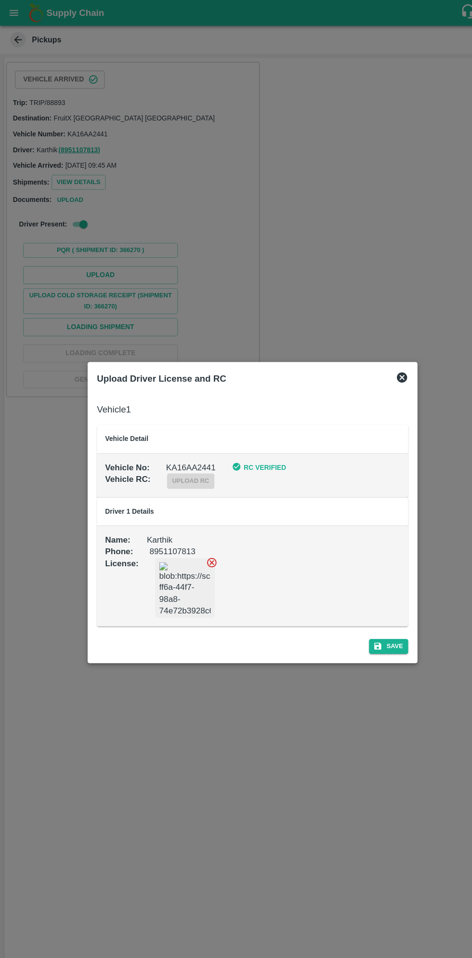
click at [384, 612] on div "Save" at bounding box center [236, 602] width 299 height 26
click at [369, 607] on button "Save" at bounding box center [363, 604] width 37 height 14
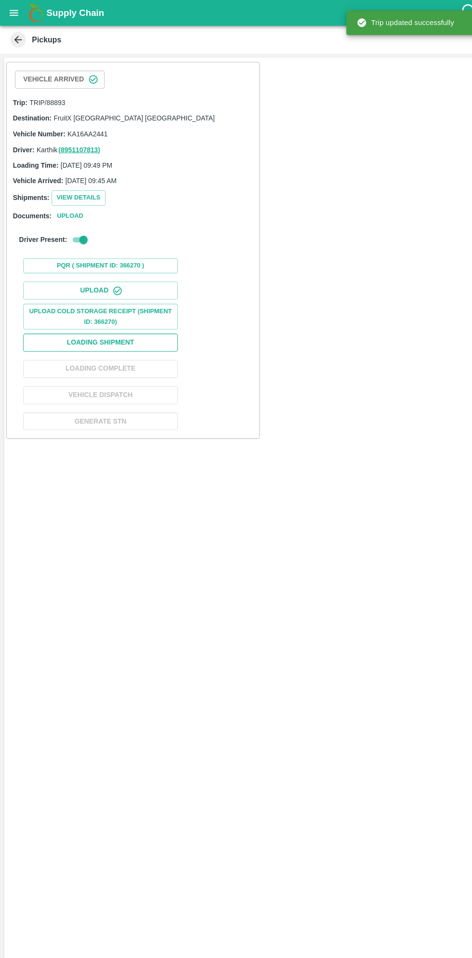
click at [137, 318] on button "Loading Shipment" at bounding box center [94, 320] width 145 height 17
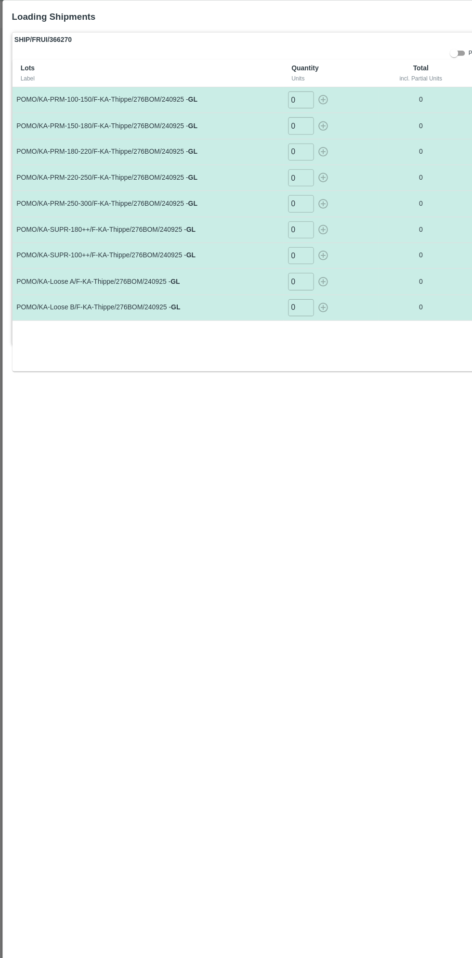
click at [274, 117] on input "0" at bounding box center [281, 117] width 24 height 16
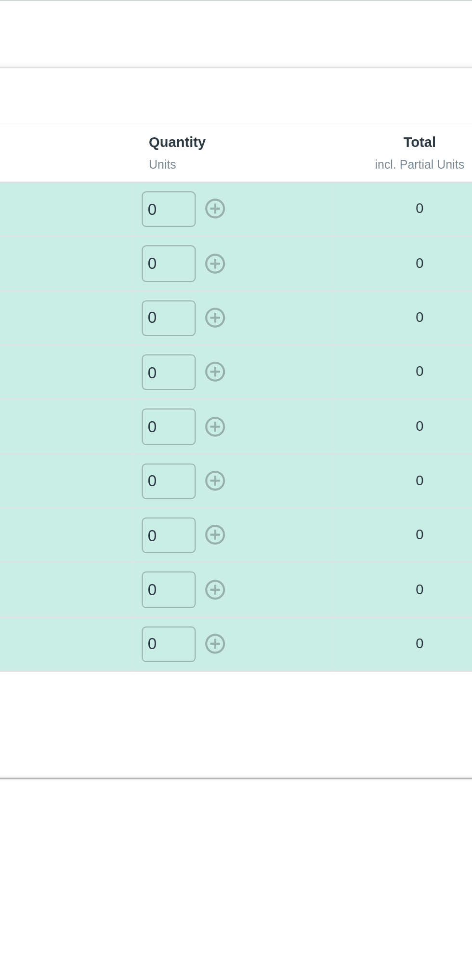
click at [284, 116] on input "0" at bounding box center [281, 117] width 24 height 16
click at [301, 120] on icon "button" at bounding box center [302, 117] width 11 height 11
type input "0"
click at [285, 145] on input "0" at bounding box center [281, 141] width 24 height 16
click at [306, 144] on icon "button" at bounding box center [302, 141] width 11 height 11
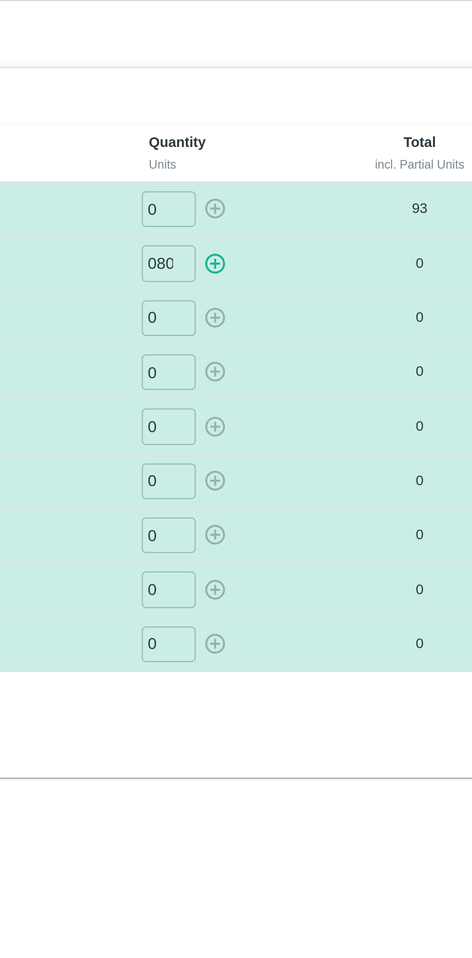
type input "0"
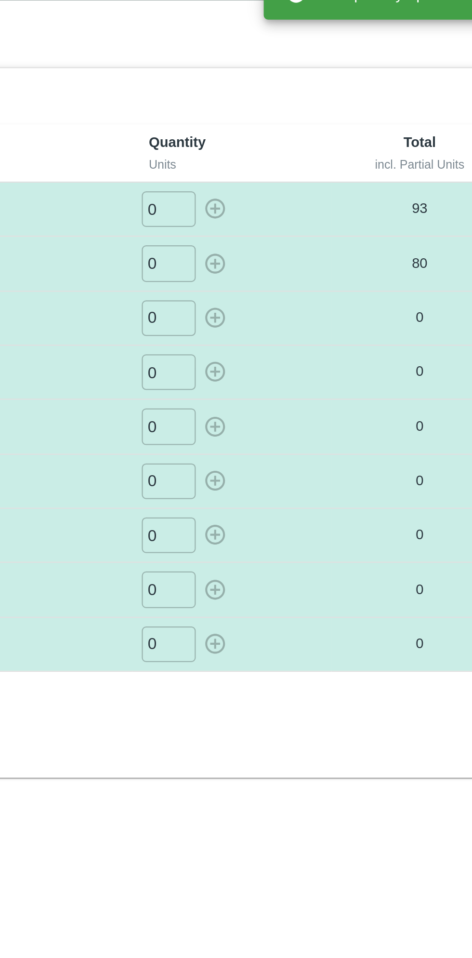
click at [282, 165] on input "0" at bounding box center [281, 166] width 24 height 16
click at [303, 166] on icon "button" at bounding box center [302, 165] width 11 height 11
type input "0"
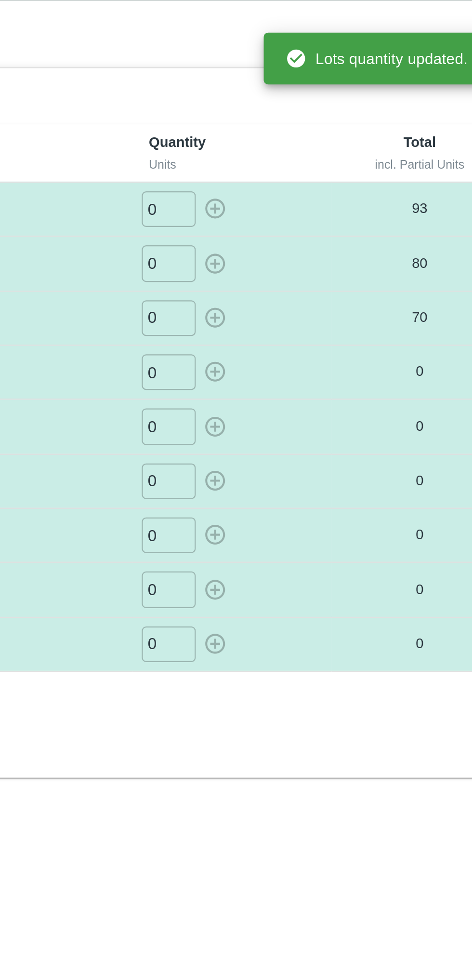
click at [283, 191] on input "0" at bounding box center [281, 190] width 24 height 16
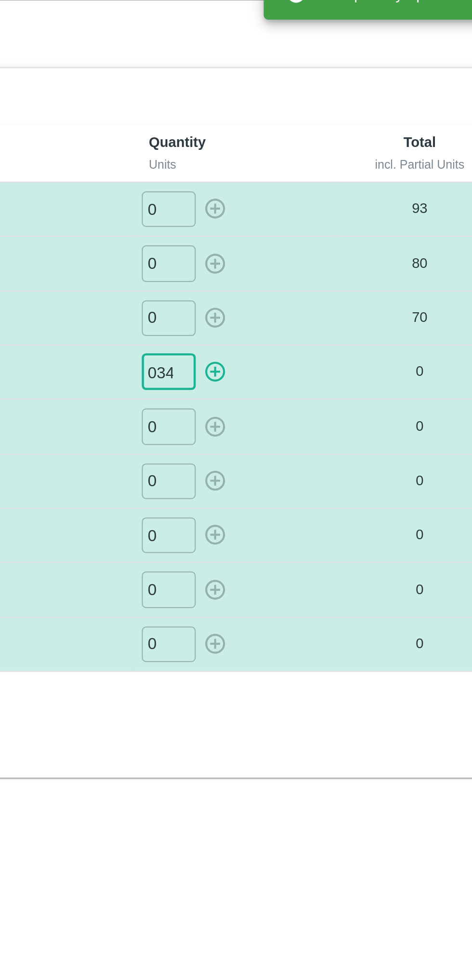
click at [303, 187] on icon "button" at bounding box center [302, 190] width 11 height 11
type input "0"
click at [283, 216] on input "0" at bounding box center [281, 214] width 24 height 16
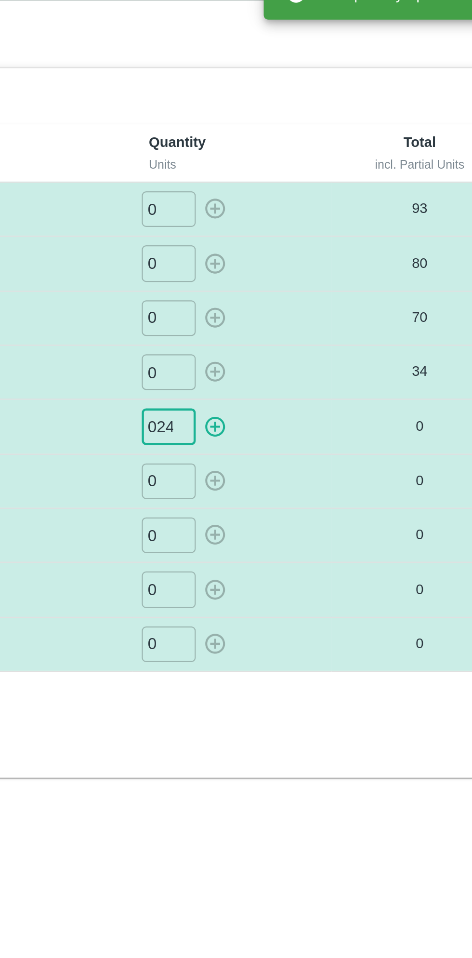
click at [303, 215] on icon "button" at bounding box center [302, 214] width 11 height 11
type input "0"
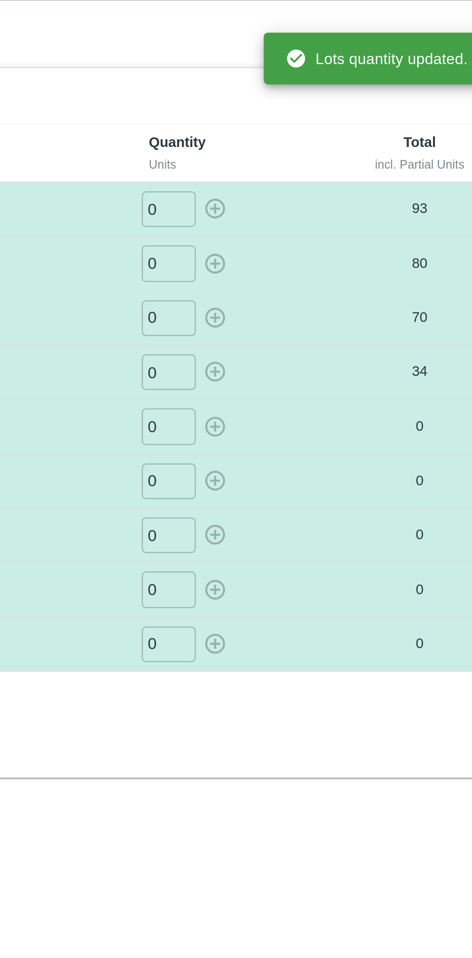
click at [279, 239] on input "0" at bounding box center [281, 239] width 24 height 16
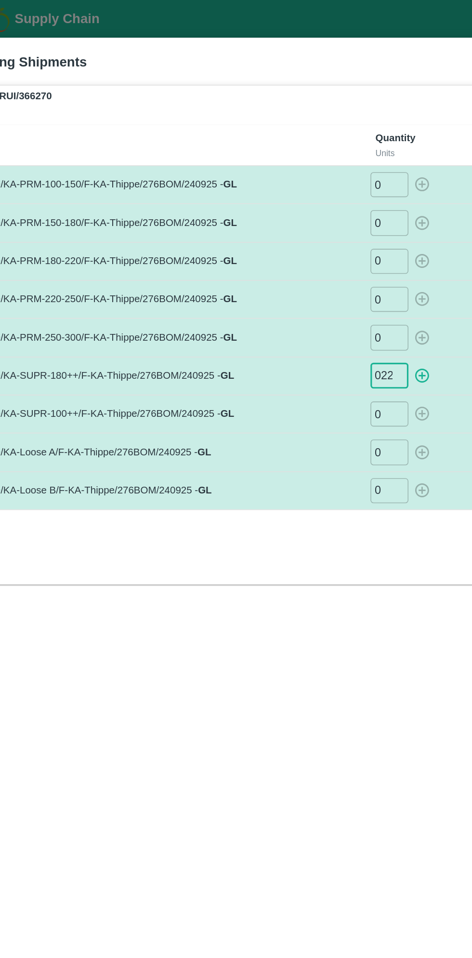
click at [300, 238] on icon "button" at bounding box center [301, 238] width 9 height 9
type input "0"
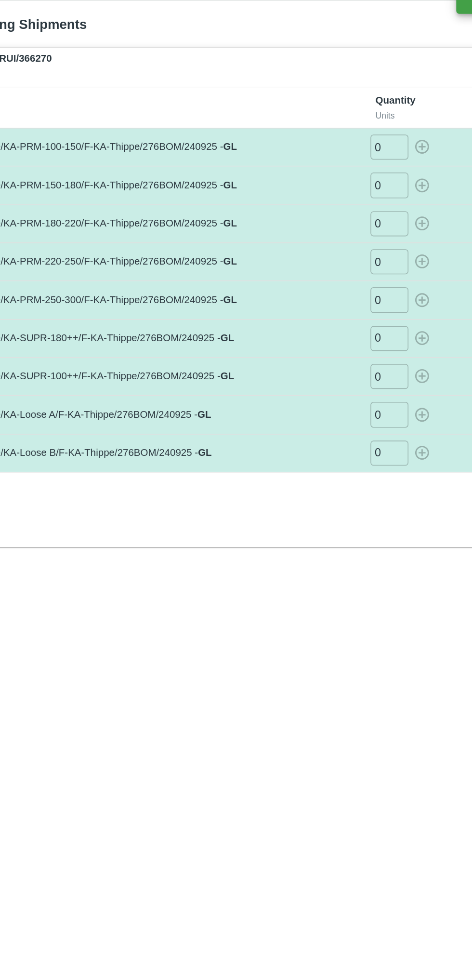
click at [279, 282] on input "0" at bounding box center [281, 287] width 24 height 16
click at [289, 261] on input "0" at bounding box center [281, 263] width 24 height 16
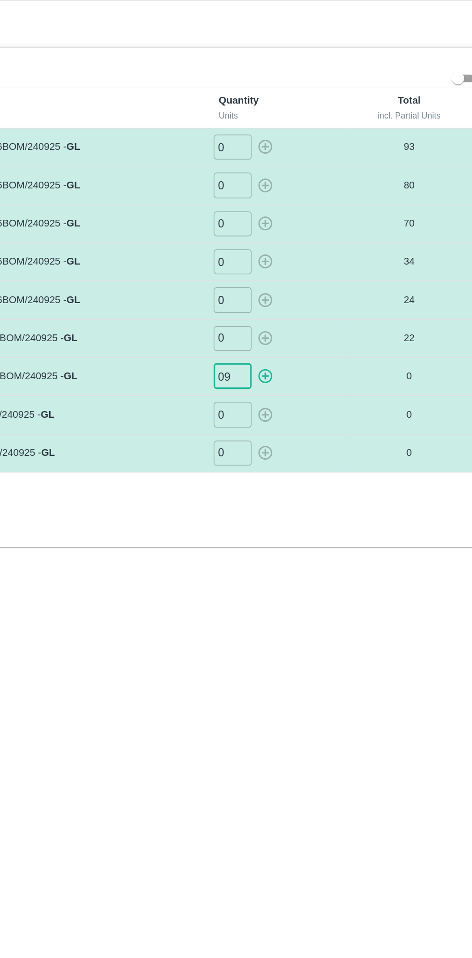
click at [303, 263] on icon "button" at bounding box center [302, 262] width 11 height 11
type input "0"
click at [286, 282] on input "0" at bounding box center [281, 287] width 24 height 16
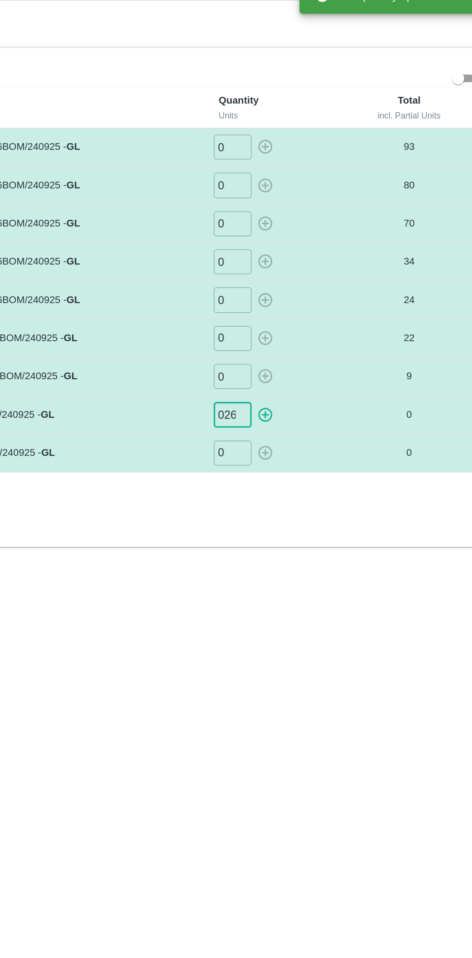
click at [305, 286] on icon "button" at bounding box center [301, 287] width 9 height 9
type input "0"
click at [284, 308] on input "0" at bounding box center [281, 312] width 24 height 16
click at [303, 311] on icon "button" at bounding box center [302, 311] width 11 height 11
type input "0"
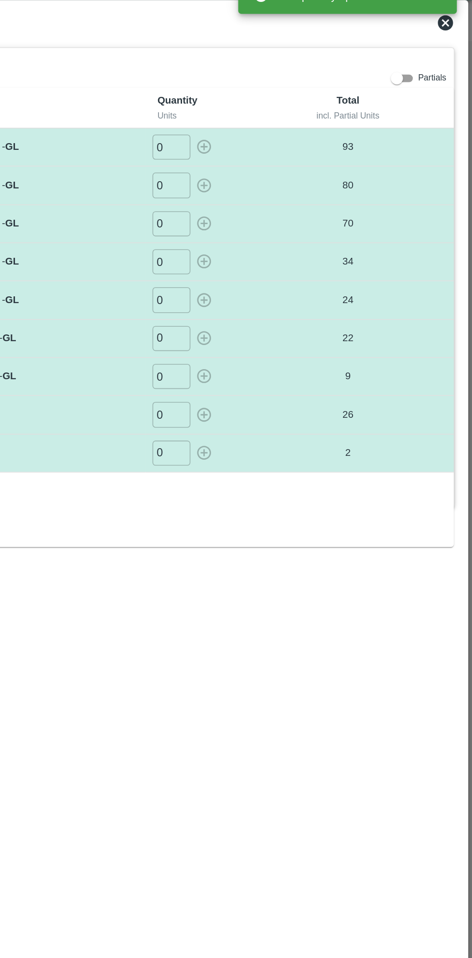
scroll to position [0, 0]
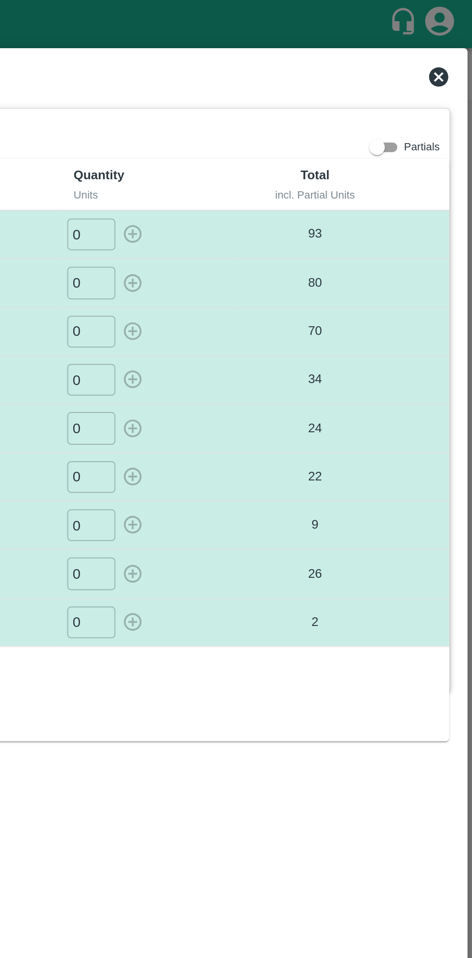
click at [457, 37] on icon at bounding box center [456, 39] width 12 height 12
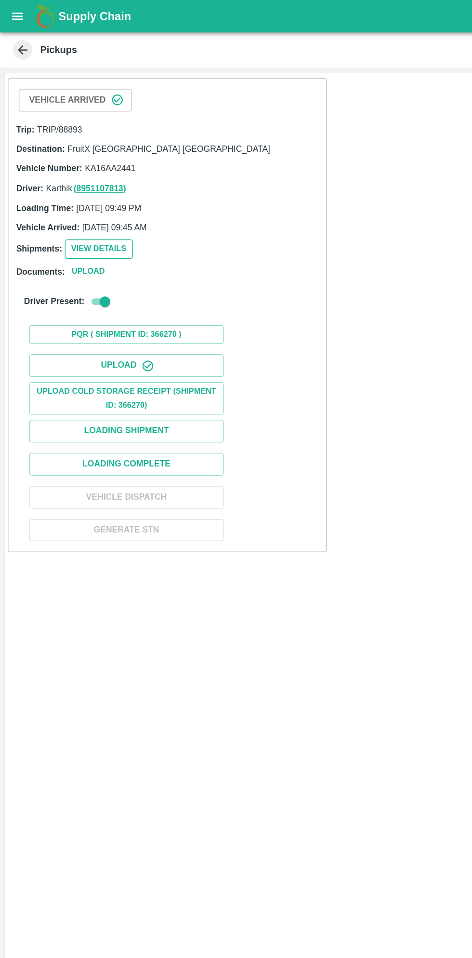
click at [79, 184] on button "View Details" at bounding box center [73, 185] width 51 height 14
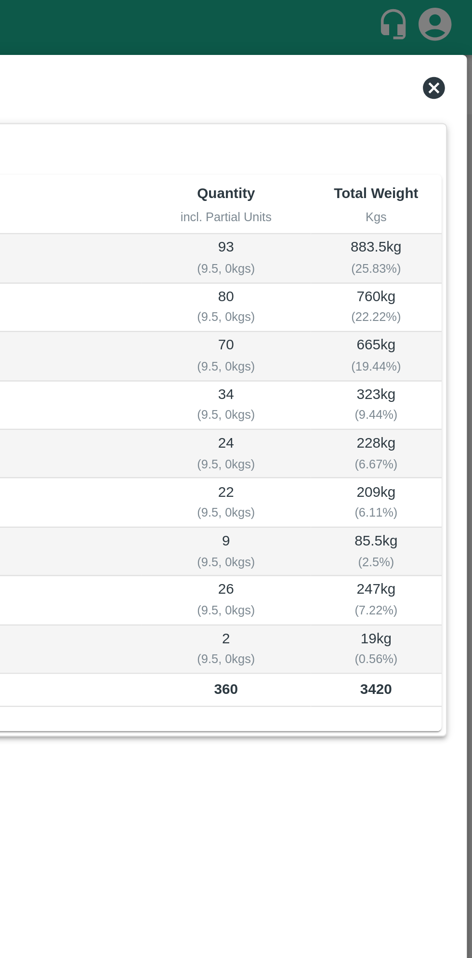
click at [456, 37] on icon at bounding box center [455, 39] width 10 height 10
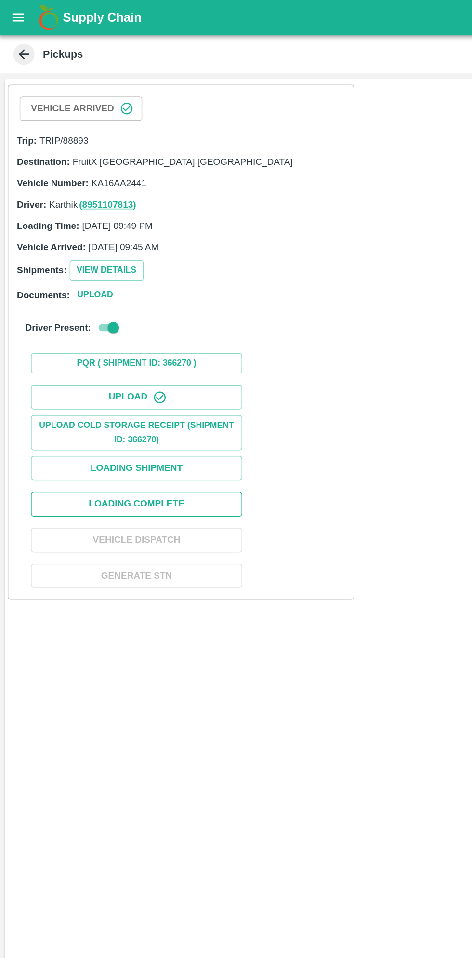
click at [139, 342] on button "Loading Complete" at bounding box center [94, 344] width 145 height 17
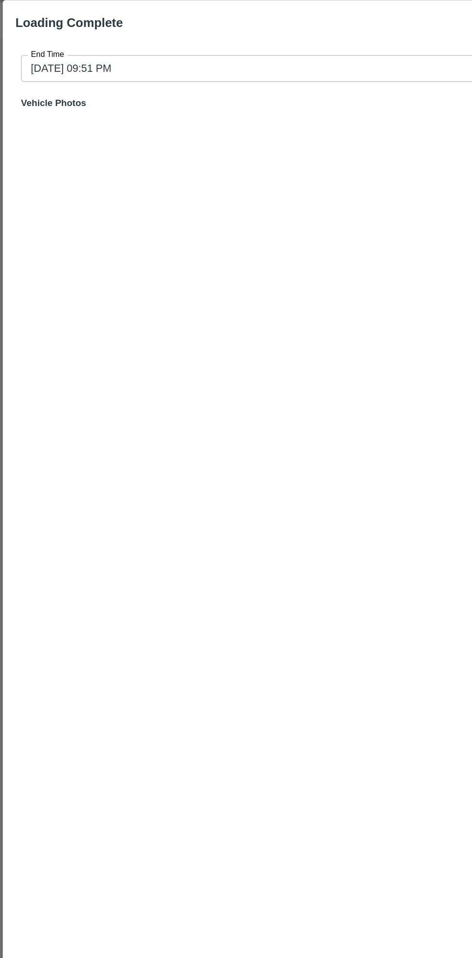
click at [204, 72] on input "24/09/2025 09:51 PM" at bounding box center [233, 71] width 436 height 18
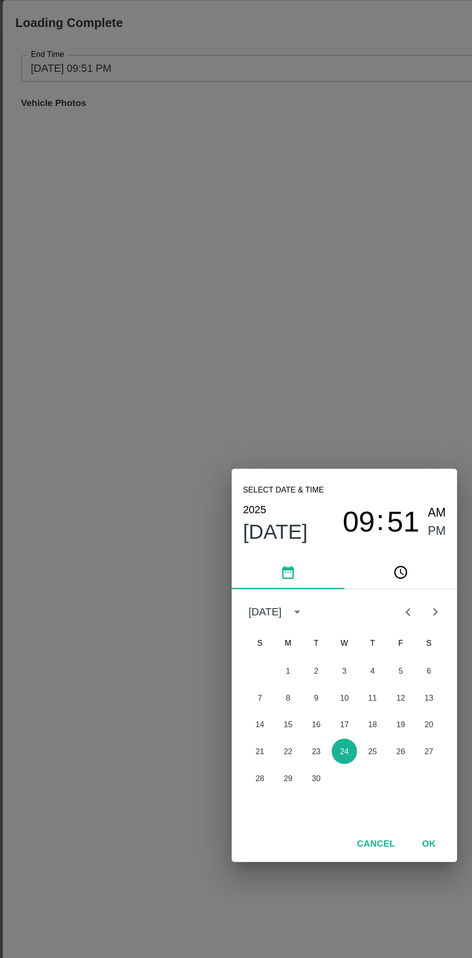
click at [242, 382] on span "09" at bounding box center [246, 381] width 22 height 23
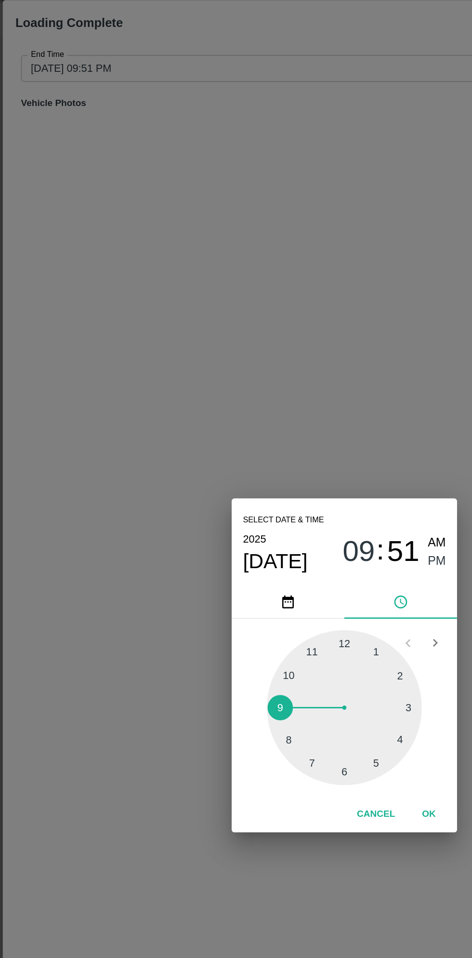
click at [278, 530] on div at bounding box center [236, 508] width 106 height 106
click at [301, 411] on span "PM" at bounding box center [299, 407] width 13 height 13
click at [299, 589] on button "OK" at bounding box center [293, 580] width 31 height 17
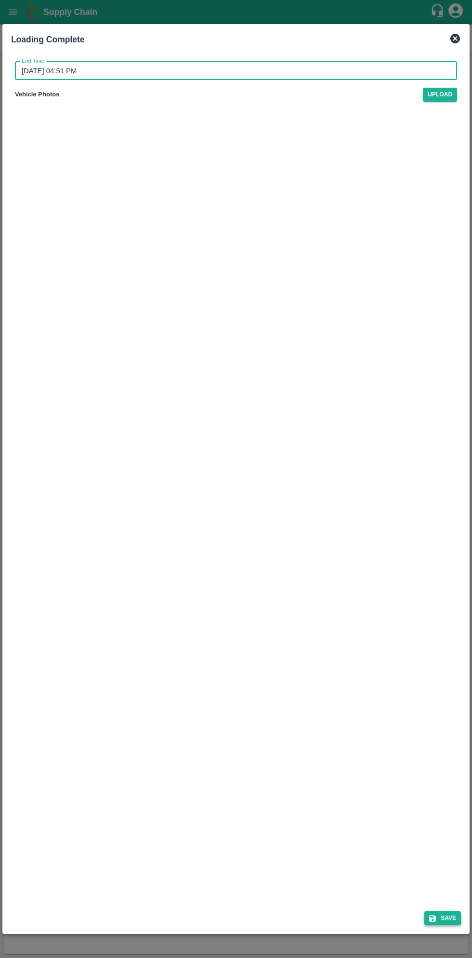
click at [439, 914] on button "Save" at bounding box center [442, 918] width 37 height 14
type input "24/09/2025 09:51 PM"
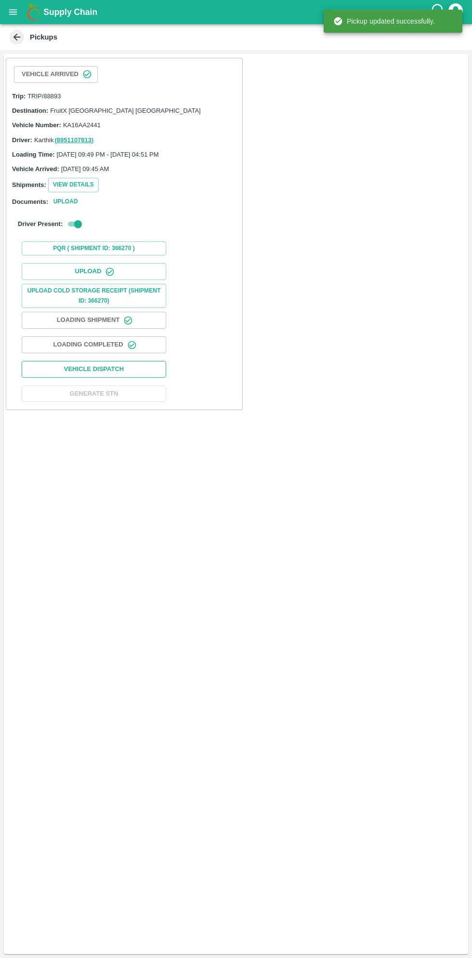
click at [125, 371] on button "Vehicle Dispatch" at bounding box center [94, 369] width 145 height 17
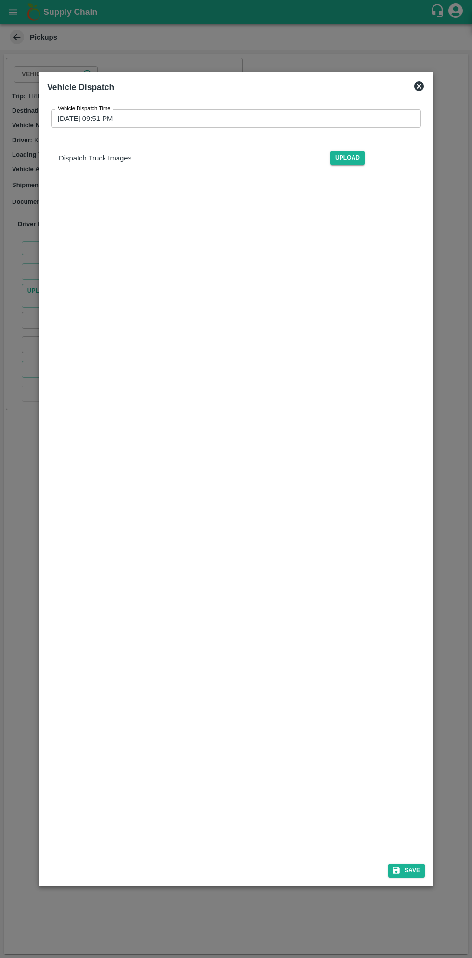
click at [295, 122] on input "24/09/2025 09:51 PM" at bounding box center [232, 118] width 363 height 18
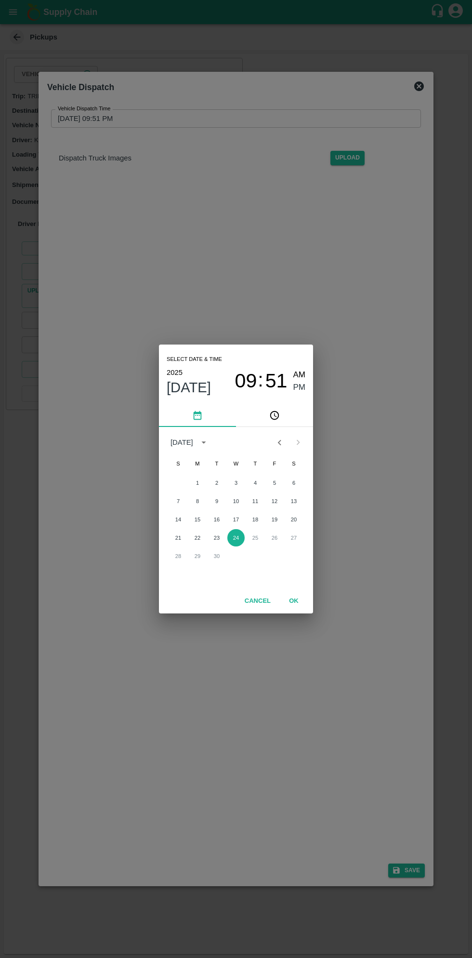
click at [251, 379] on span "09" at bounding box center [246, 381] width 22 height 23
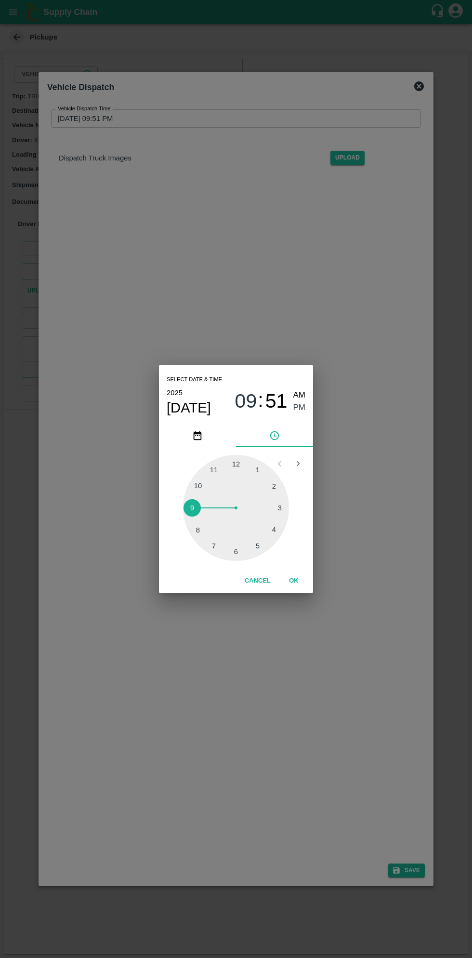
click at [254, 550] on div at bounding box center [236, 508] width 106 height 106
type input "24/09/2025 05:51 PM"
click at [296, 583] on button "OK" at bounding box center [293, 580] width 31 height 17
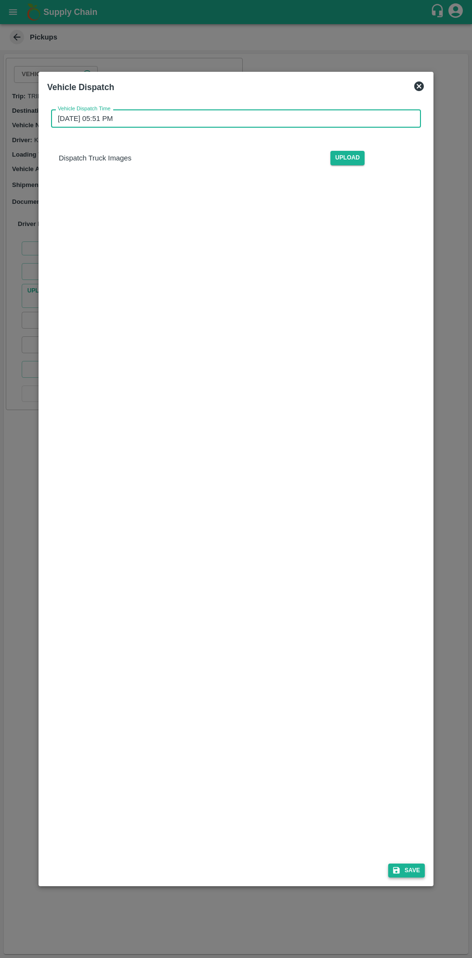
click at [404, 872] on button "Save" at bounding box center [406, 870] width 37 height 14
